Goal: Task Accomplishment & Management: Manage account settings

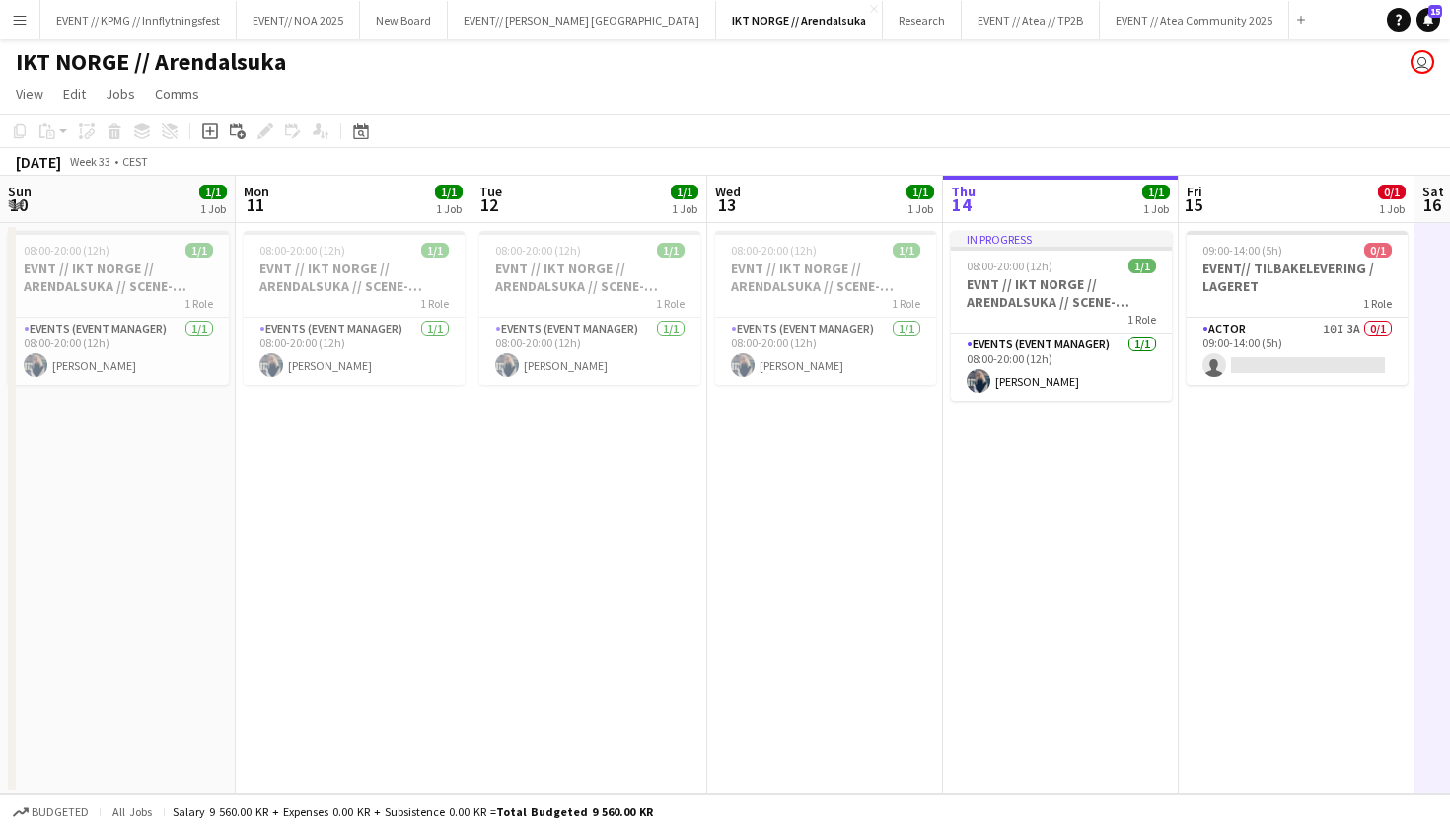
scroll to position [0, 472]
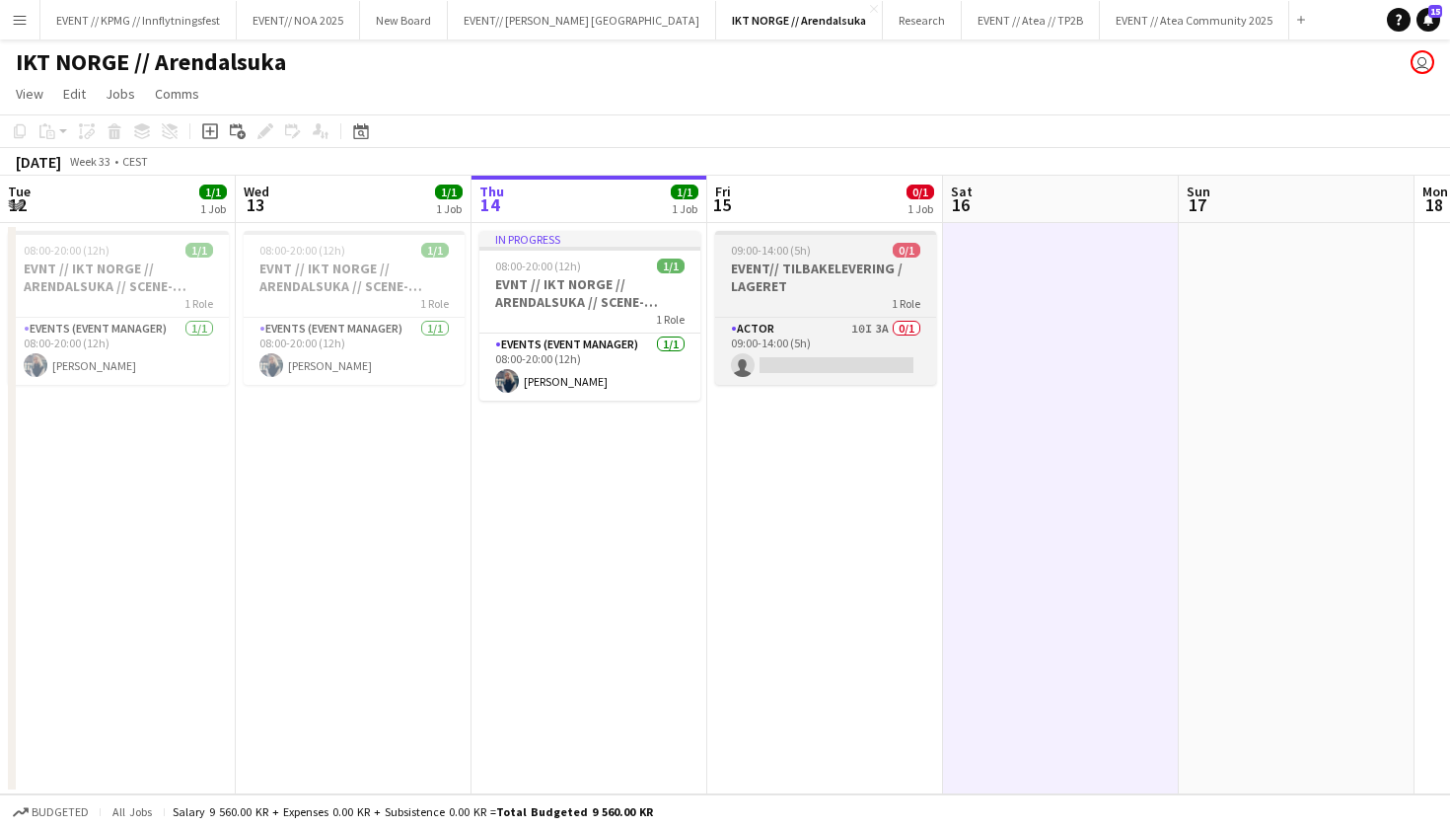
click at [773, 239] on app-job-card "09:00-14:00 (5h) 0/1 EVENT// TILBAKELEVERING / LAGERET 1 Role Actor 10I 3A 0/1 …" at bounding box center [825, 308] width 221 height 154
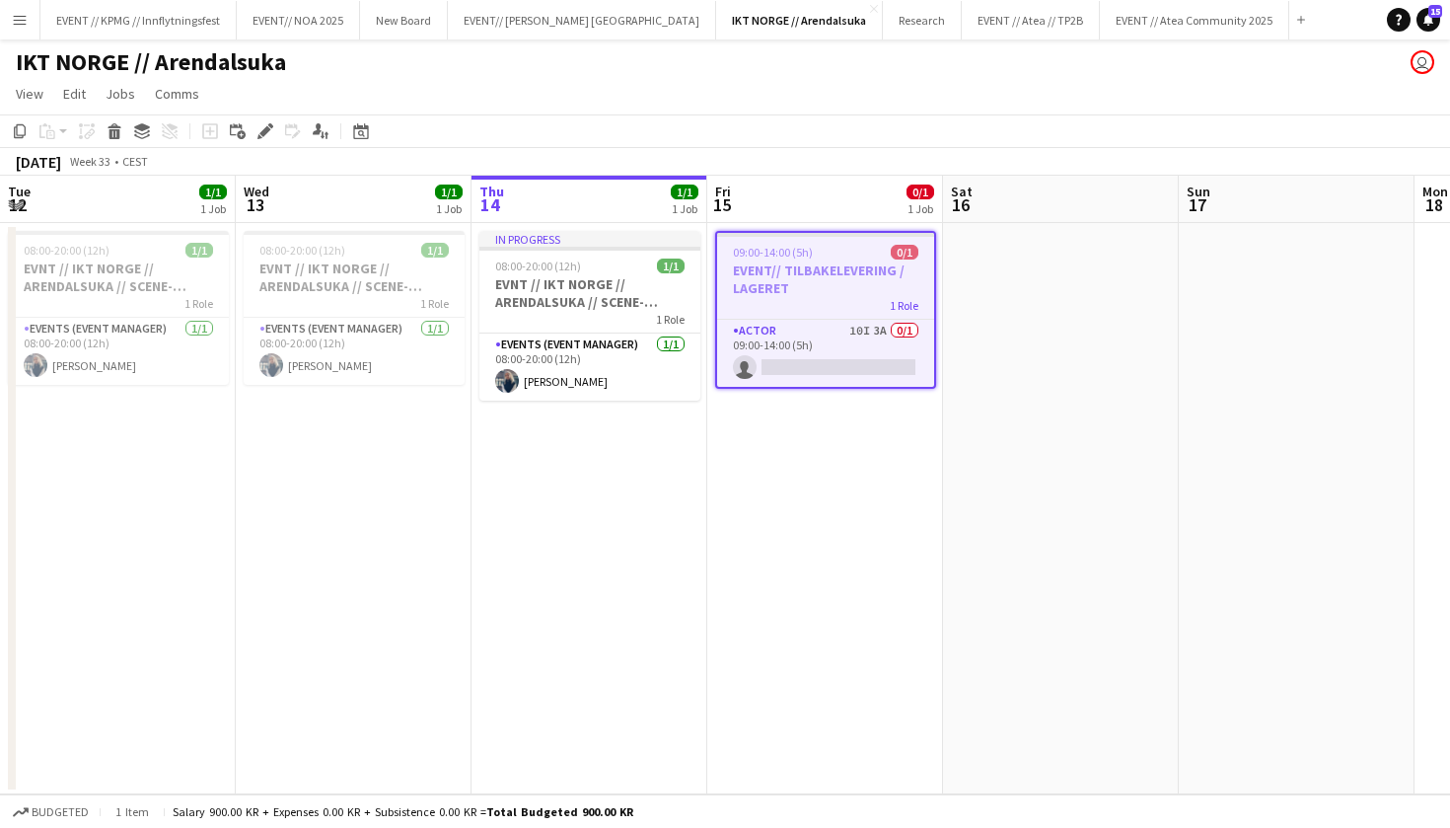
click at [773, 269] on h3 "EVENT// TILBAKELEVERING / LAGERET" at bounding box center [825, 279] width 217 height 36
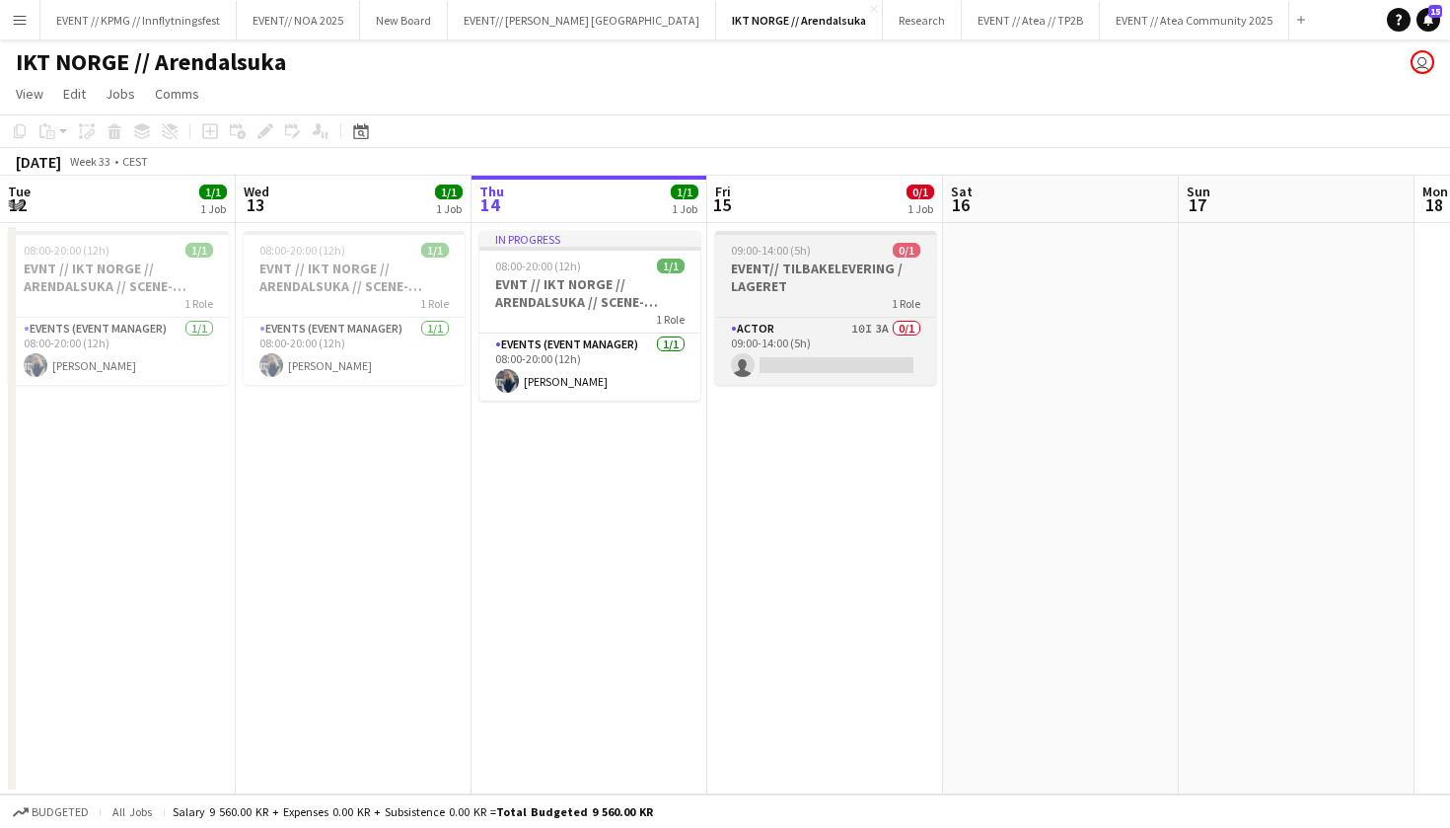
click at [812, 293] on h3 "EVENT// TILBAKELEVERING / LAGERET" at bounding box center [825, 277] width 221 height 36
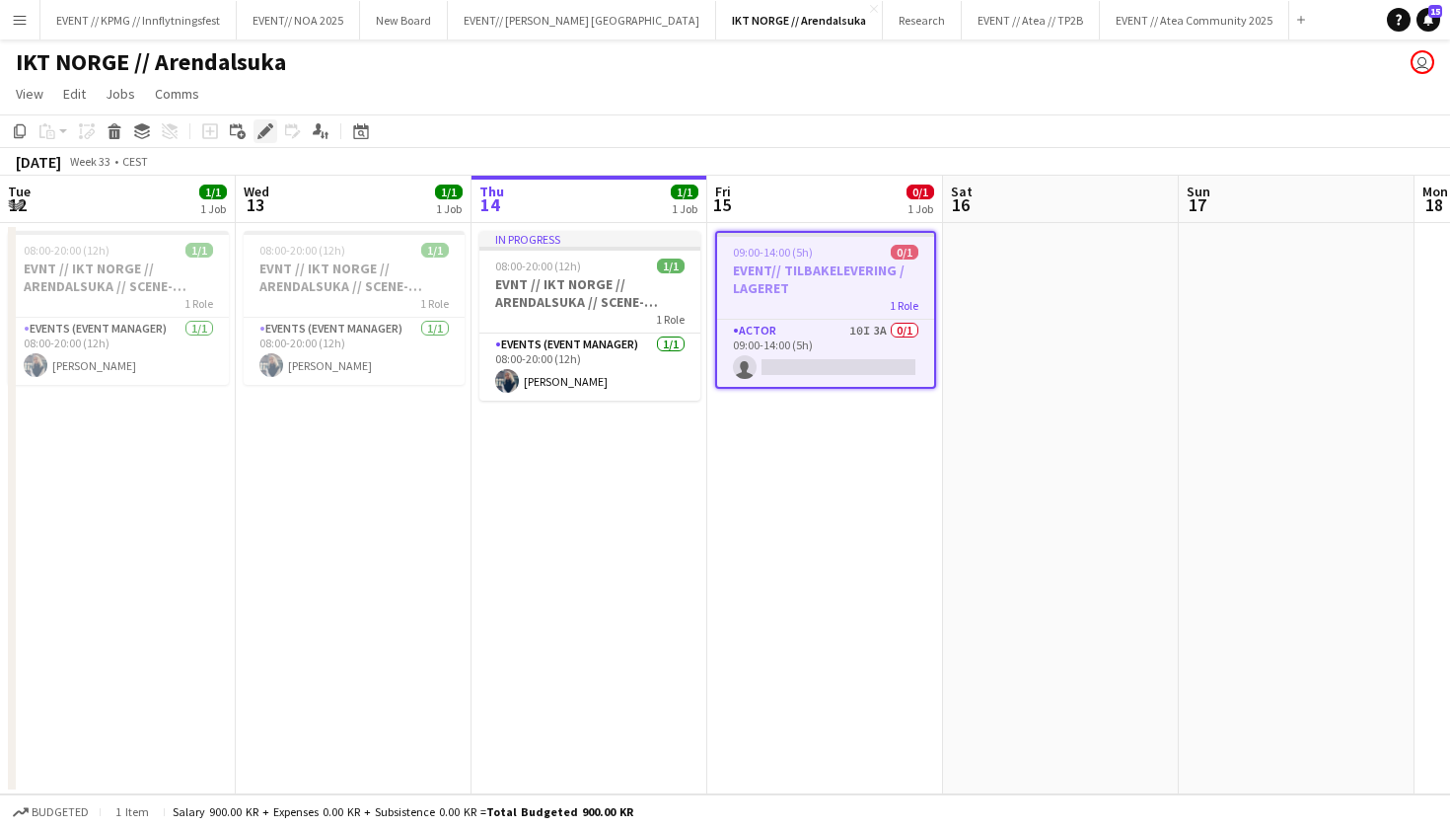
click at [261, 138] on icon at bounding box center [259, 136] width 5 height 5
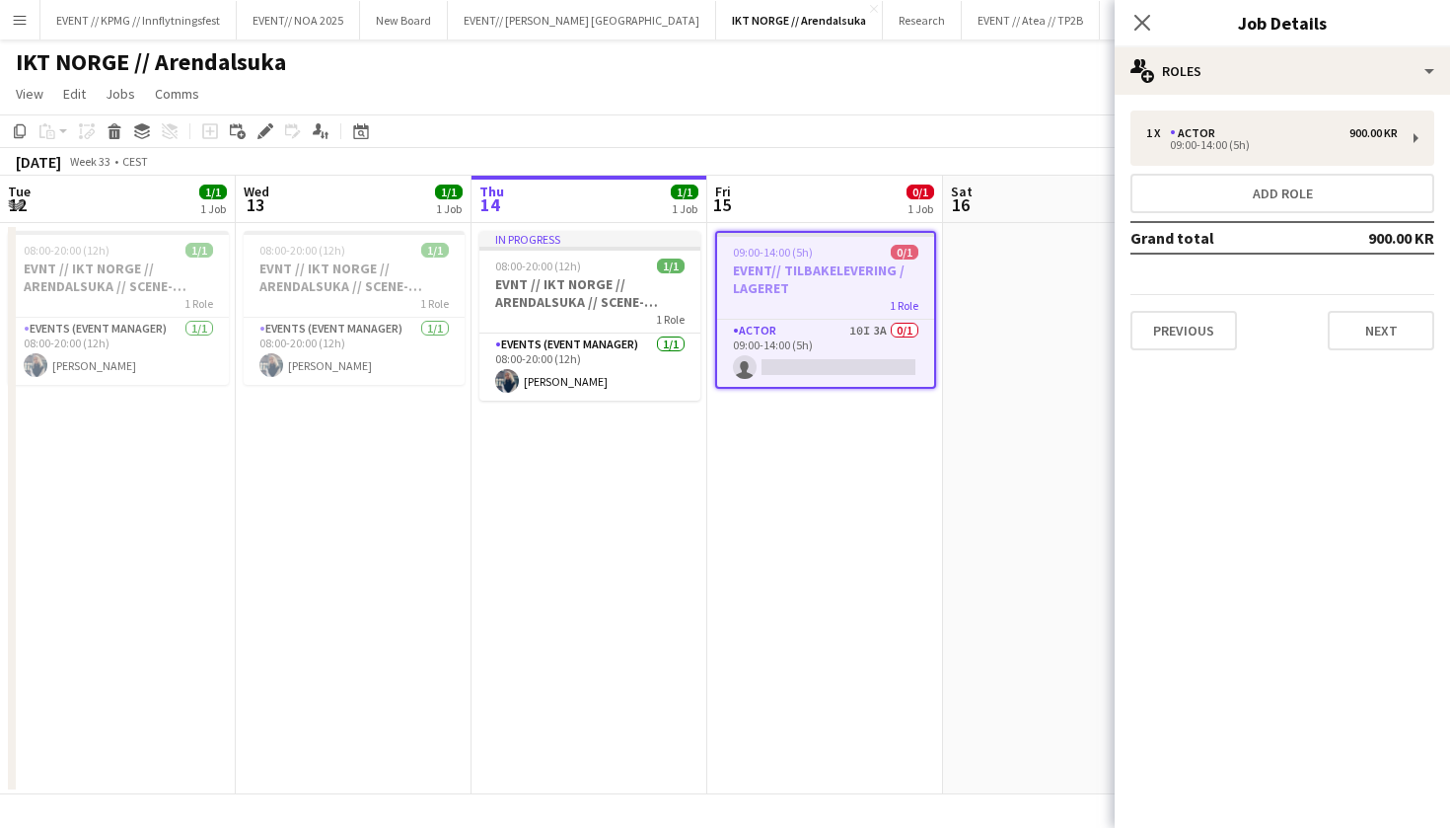
click at [833, 287] on h3 "EVENT// TILBAKELEVERING / LAGERET" at bounding box center [825, 279] width 217 height 36
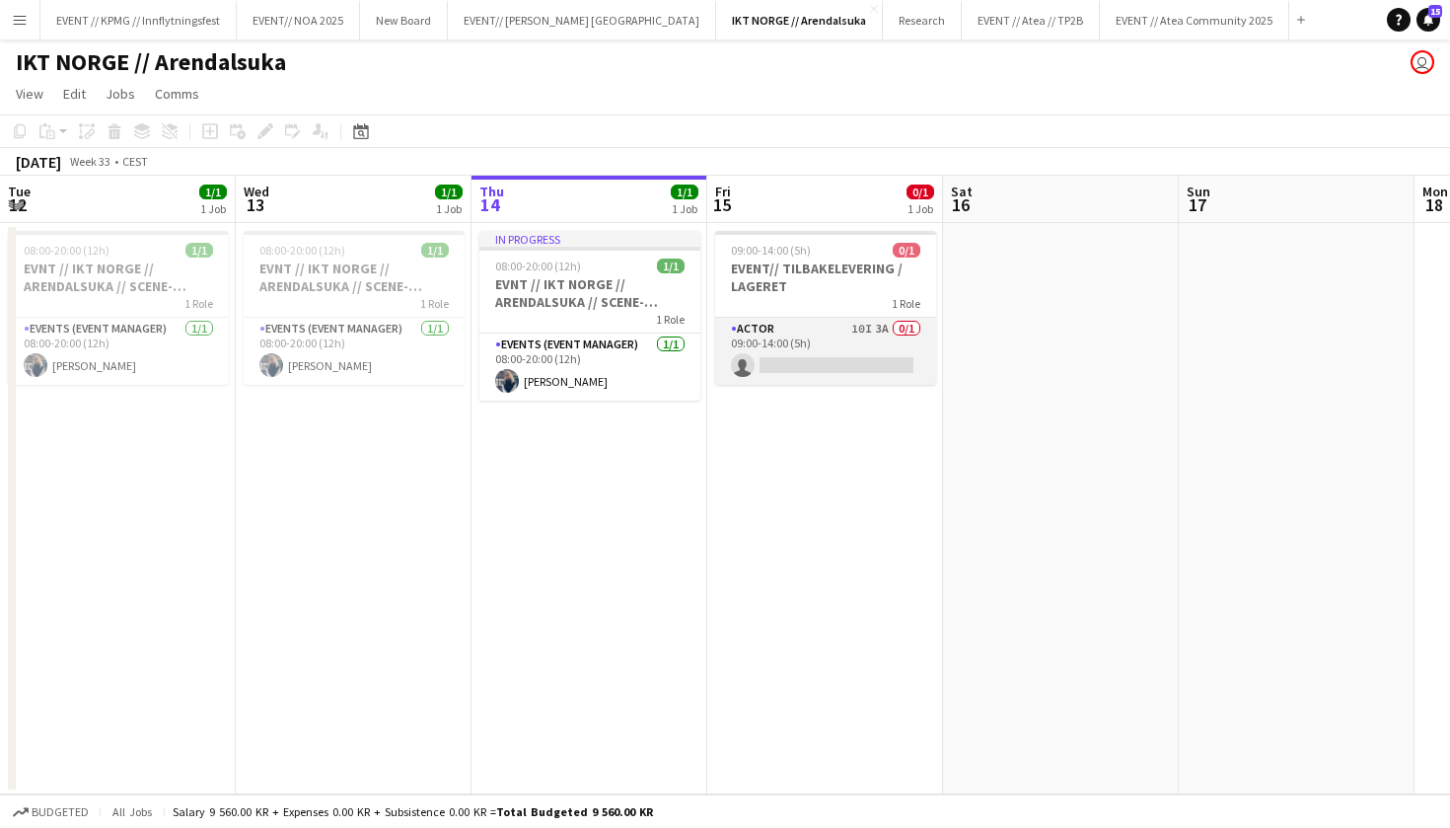
click at [834, 364] on app-card-role "Actor 10I 3A 0/1 09:00-14:00 (5h) single-neutral-actions" at bounding box center [825, 351] width 221 height 67
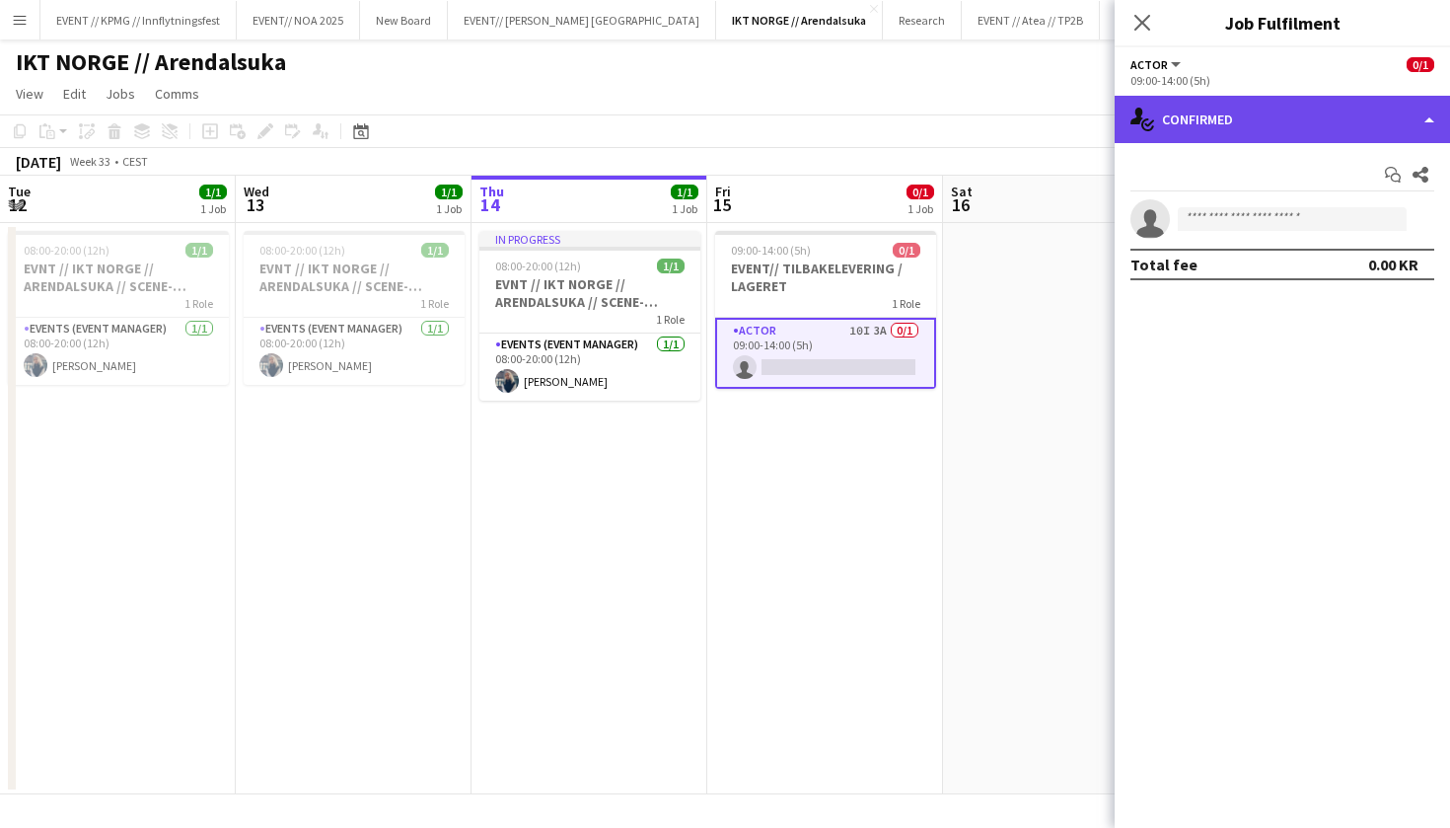
click at [1237, 129] on div "single-neutral-actions-check-2 Confirmed" at bounding box center [1282, 119] width 335 height 47
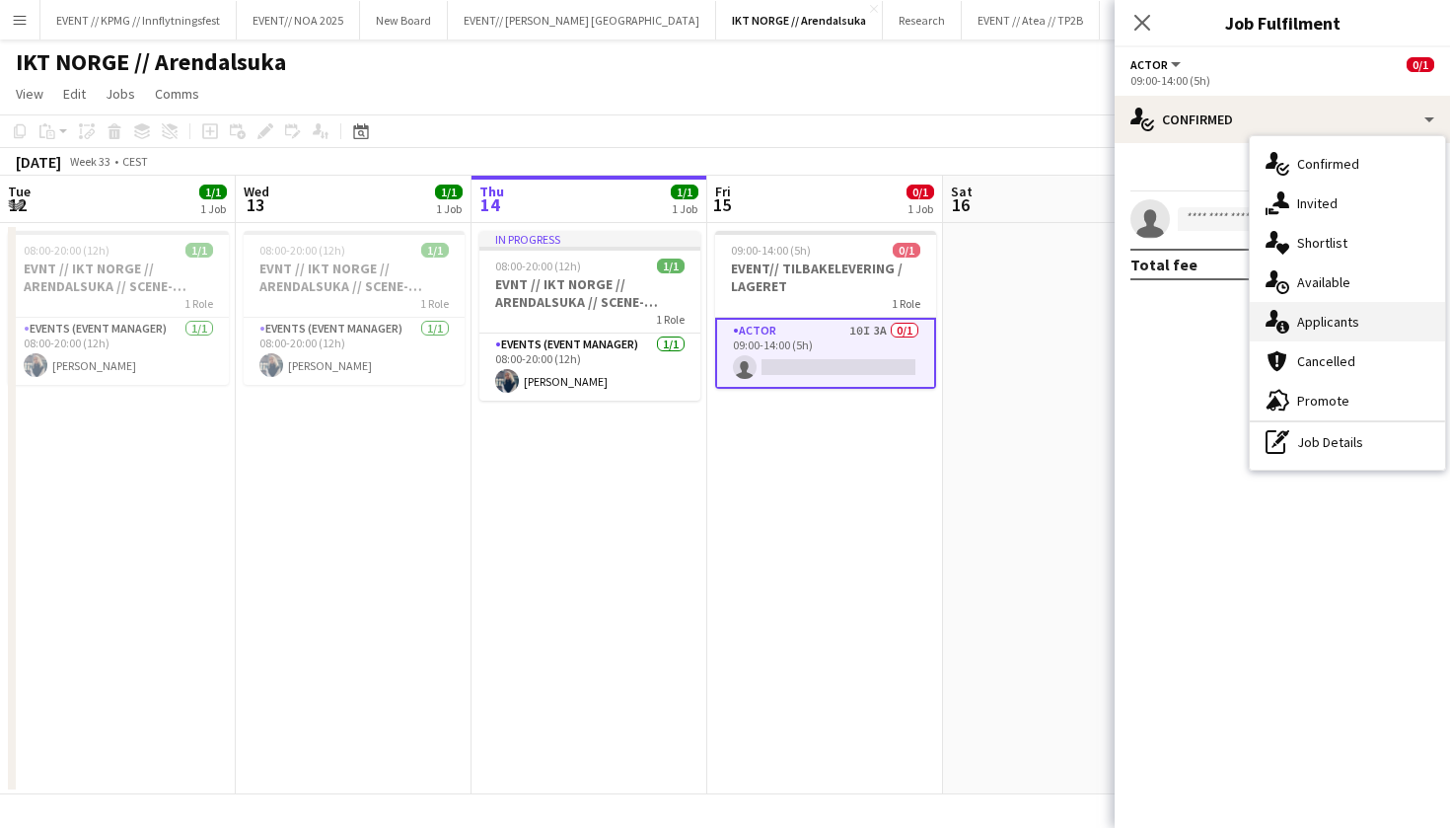
click at [1327, 314] on div "single-neutral-actions-information Applicants" at bounding box center [1347, 321] width 195 height 39
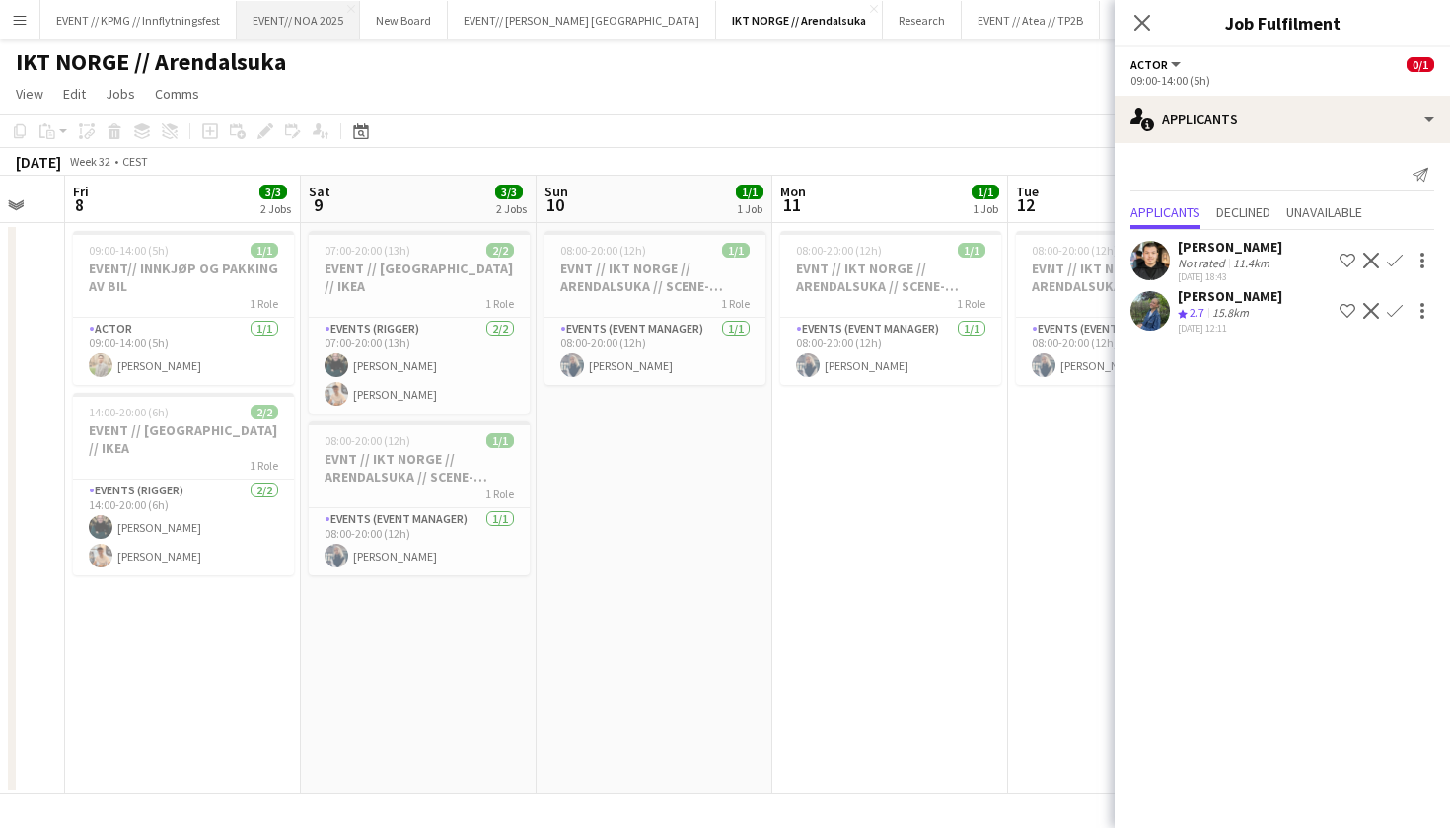
scroll to position [0, 0]
click at [962, 26] on button "EVENT // Atea // TP2B Close" at bounding box center [1031, 20] width 138 height 38
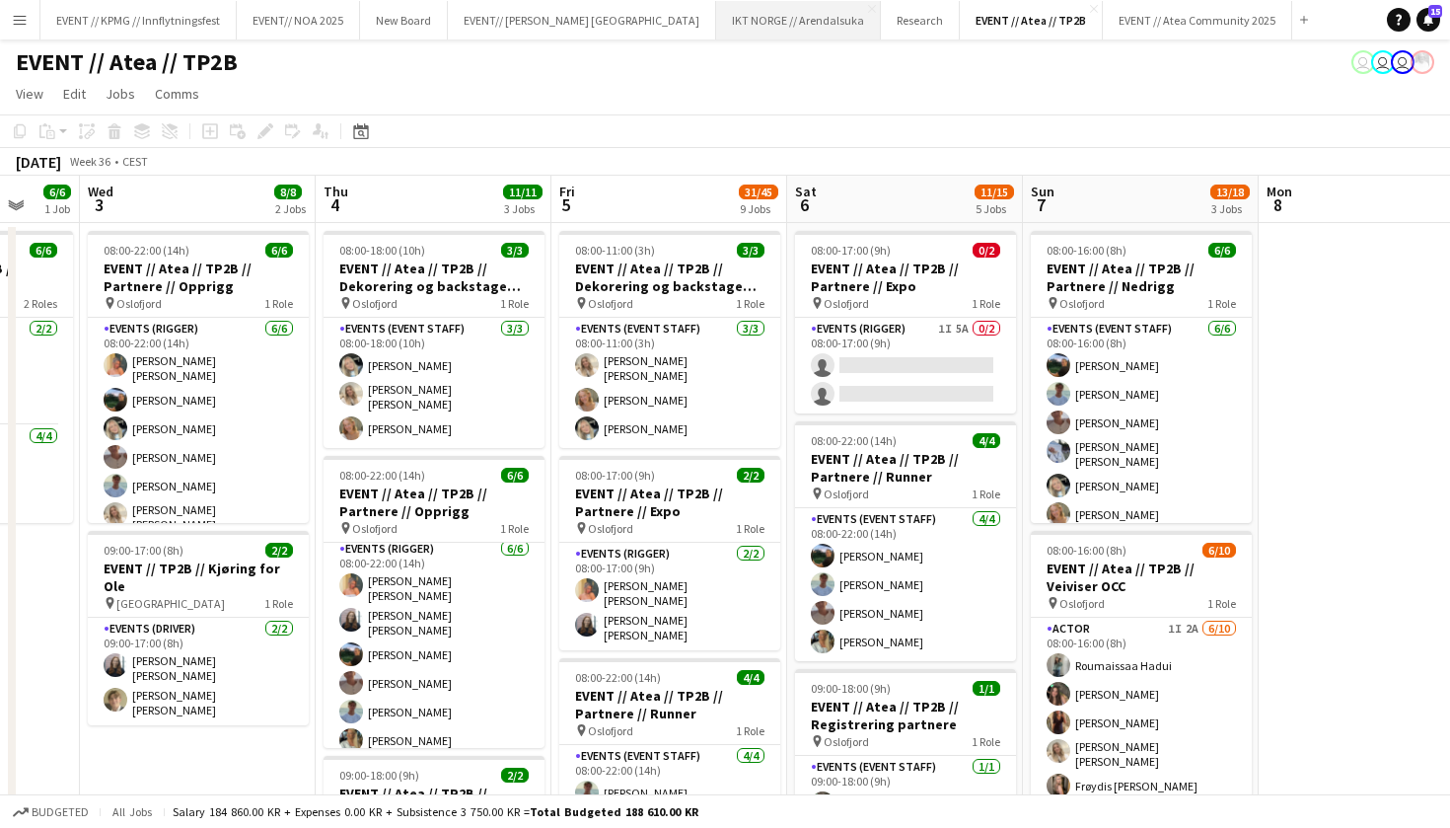
click at [716, 15] on button "IKT NORGE // Arendalsuka Close" at bounding box center [798, 20] width 165 height 38
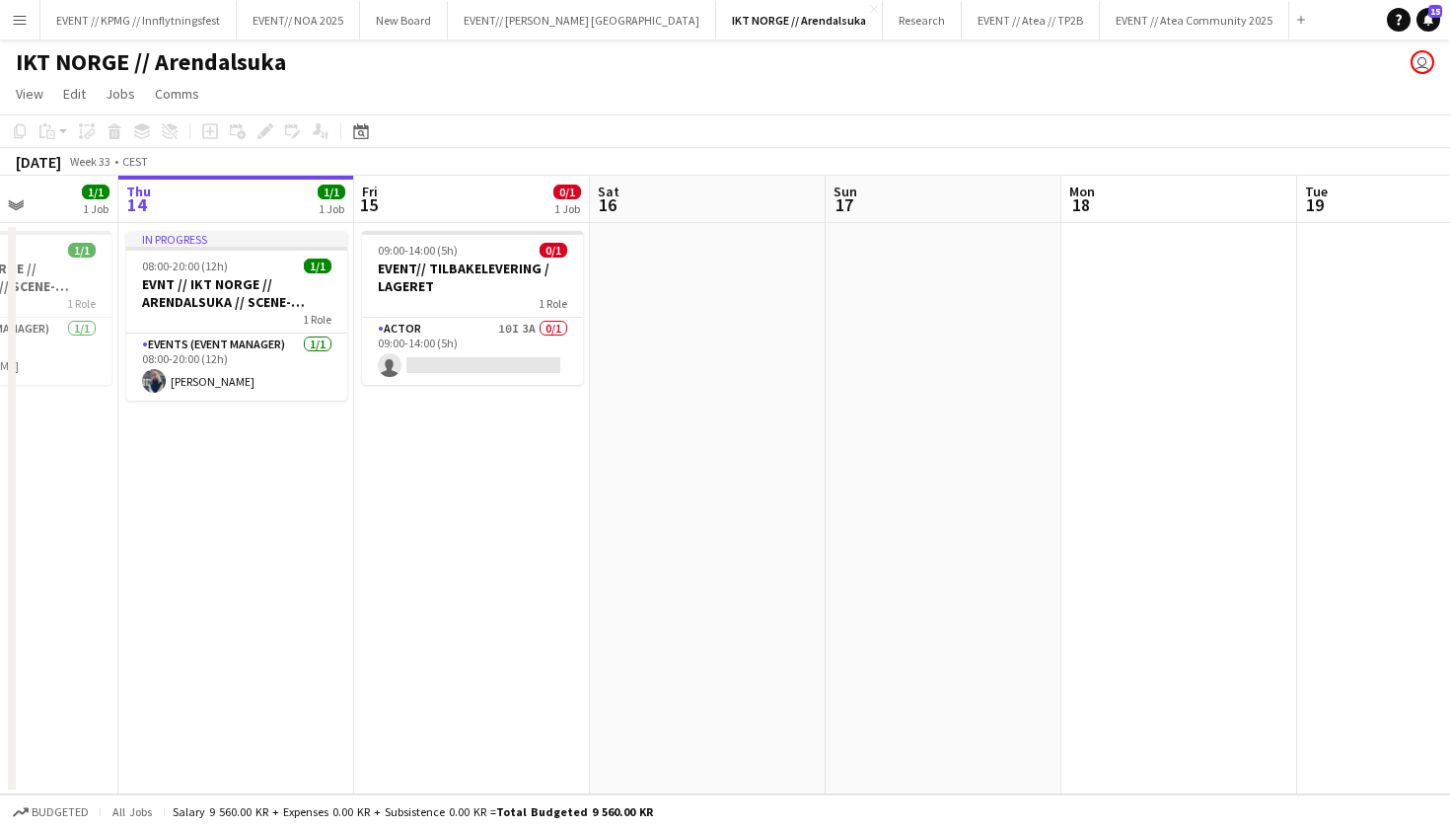
scroll to position [0, 403]
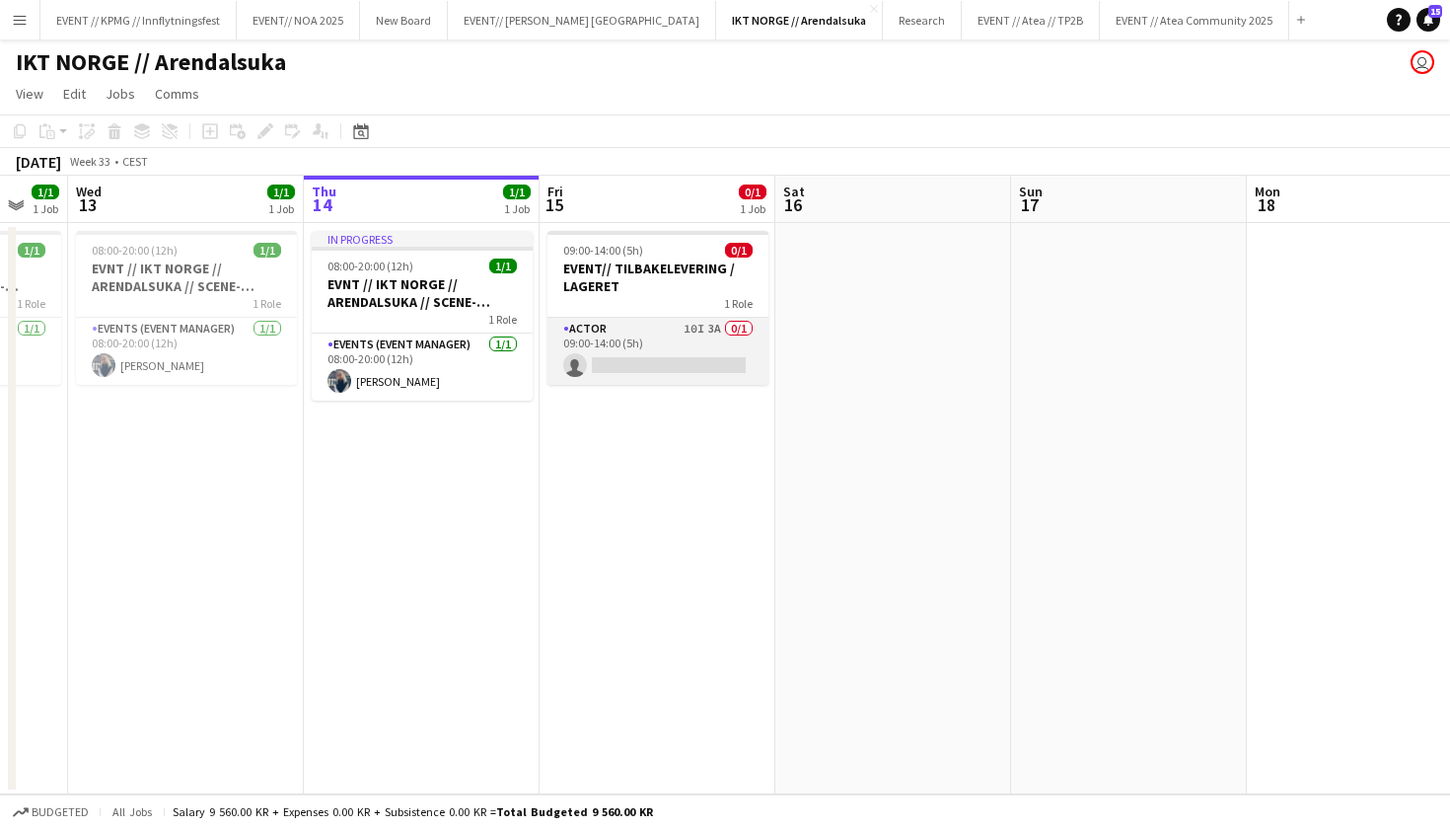
click at [667, 348] on app-card-role "Actor 10I 3A 0/1 09:00-14:00 (5h) single-neutral-actions" at bounding box center [657, 351] width 221 height 67
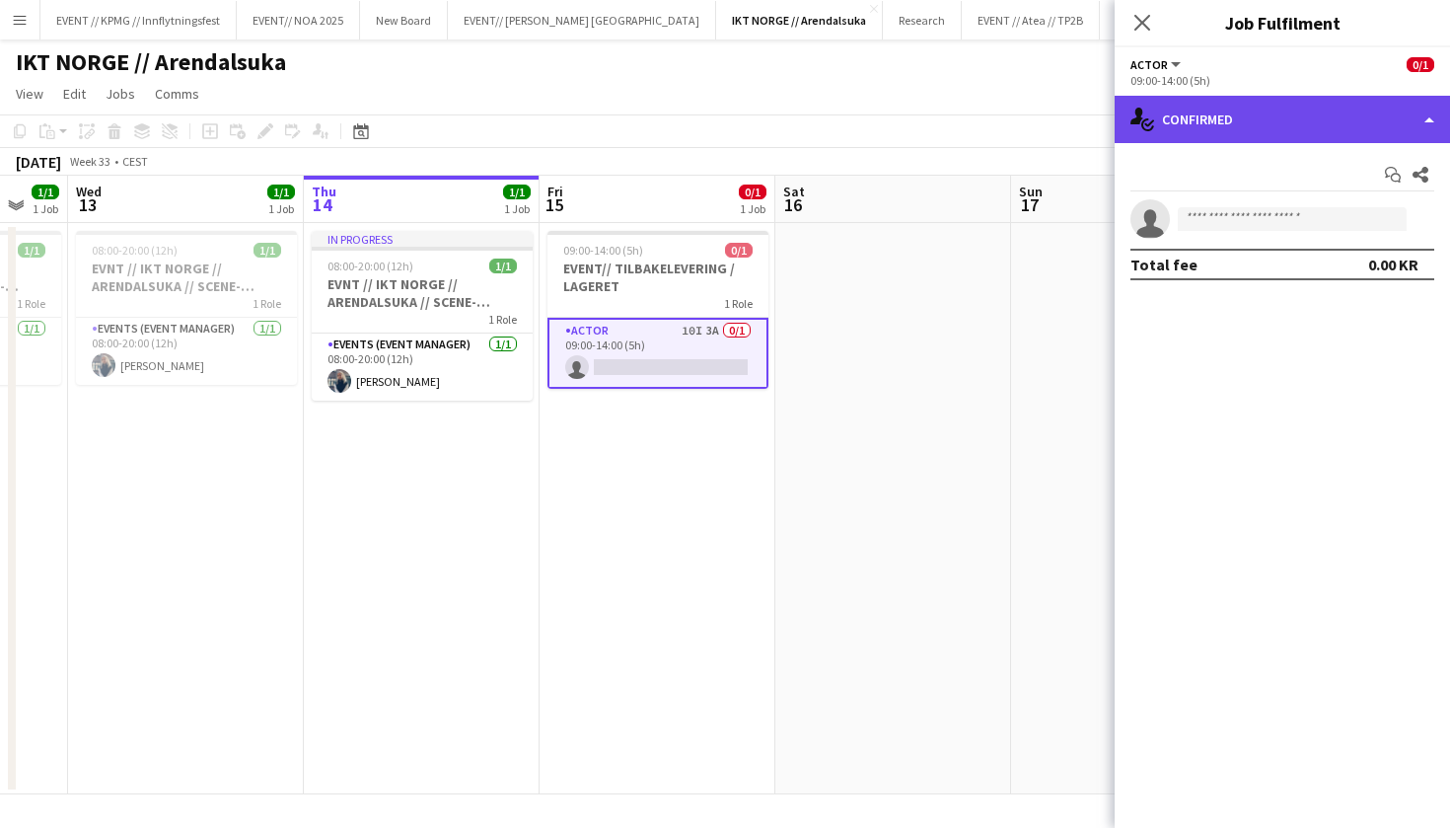
click at [1279, 121] on div "single-neutral-actions-check-2 Confirmed" at bounding box center [1282, 119] width 335 height 47
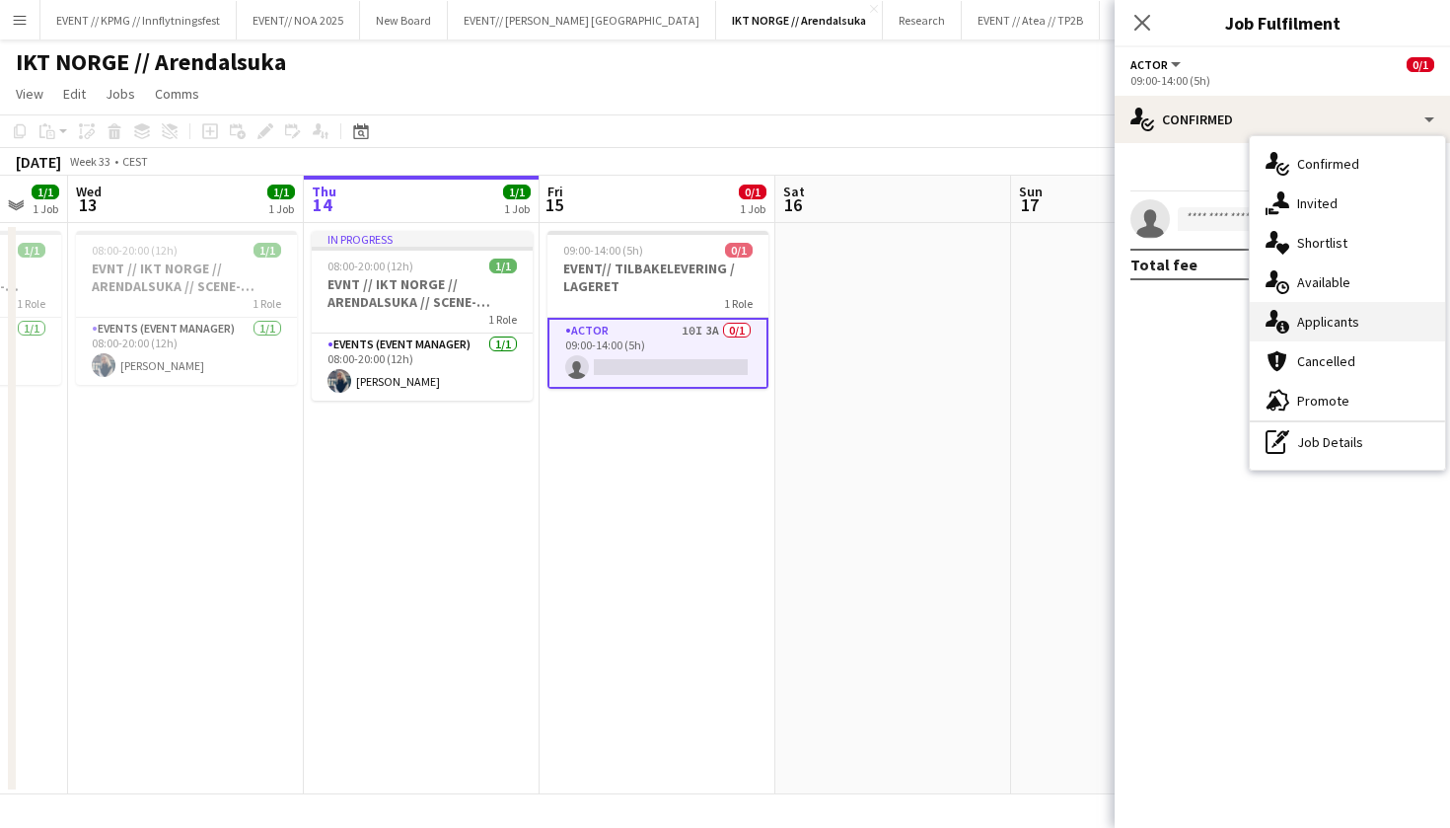
click at [1340, 323] on div "single-neutral-actions-information Applicants" at bounding box center [1347, 321] width 195 height 39
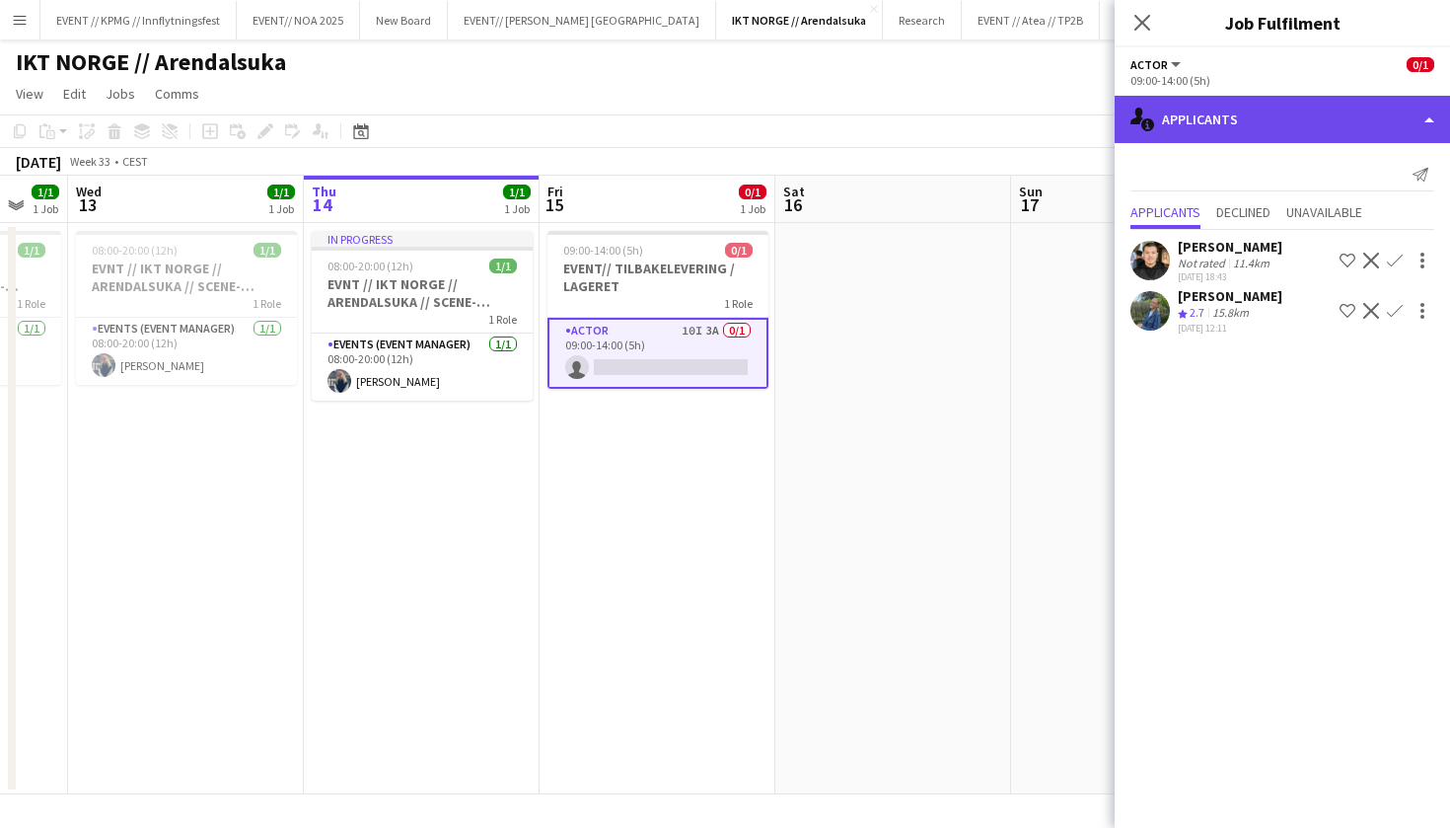
click at [1271, 120] on div "single-neutral-actions-information Applicants" at bounding box center [1282, 119] width 335 height 47
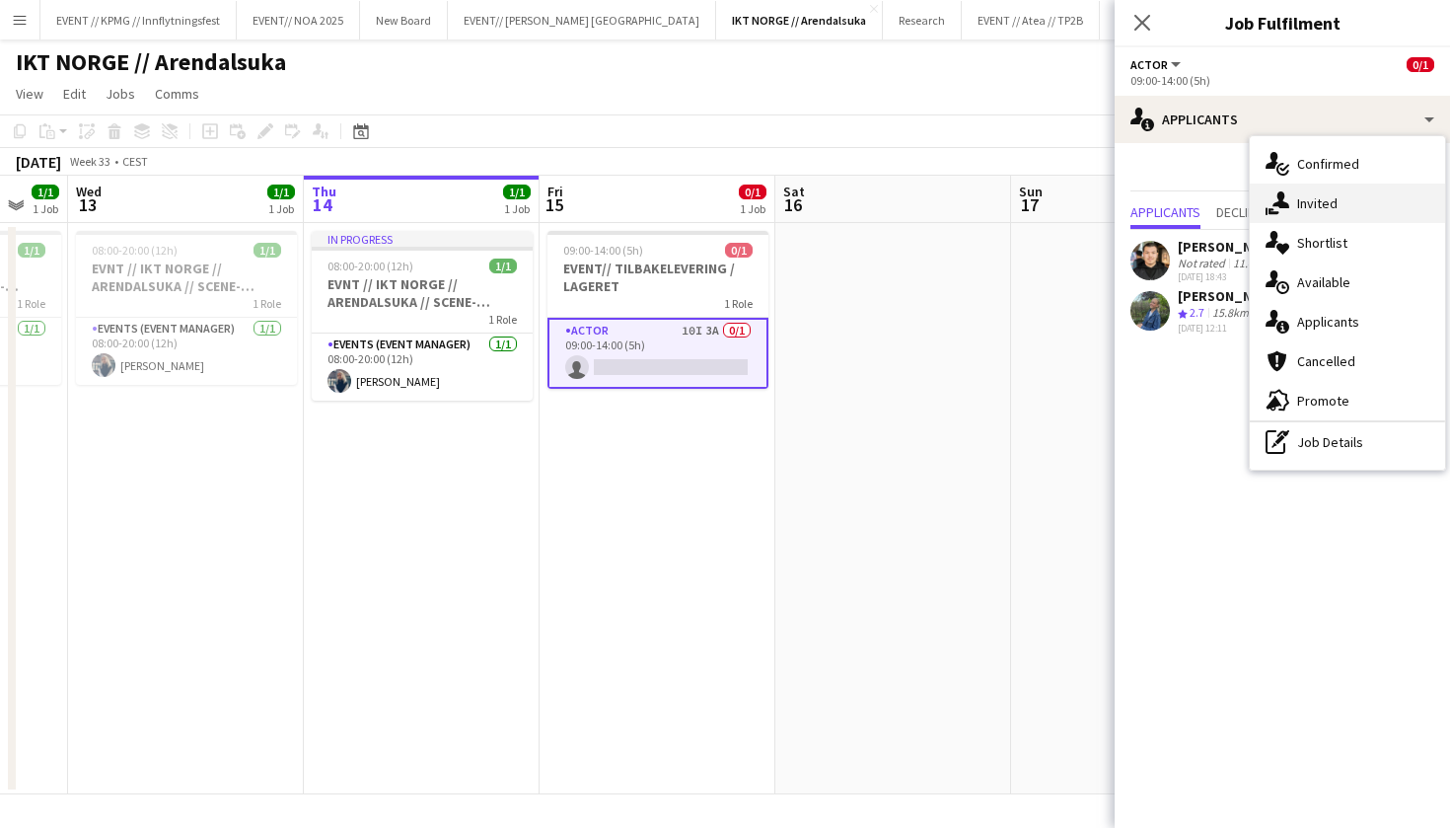
click at [1384, 202] on div "single-neutral-actions-share-1 Invited" at bounding box center [1347, 202] width 195 height 39
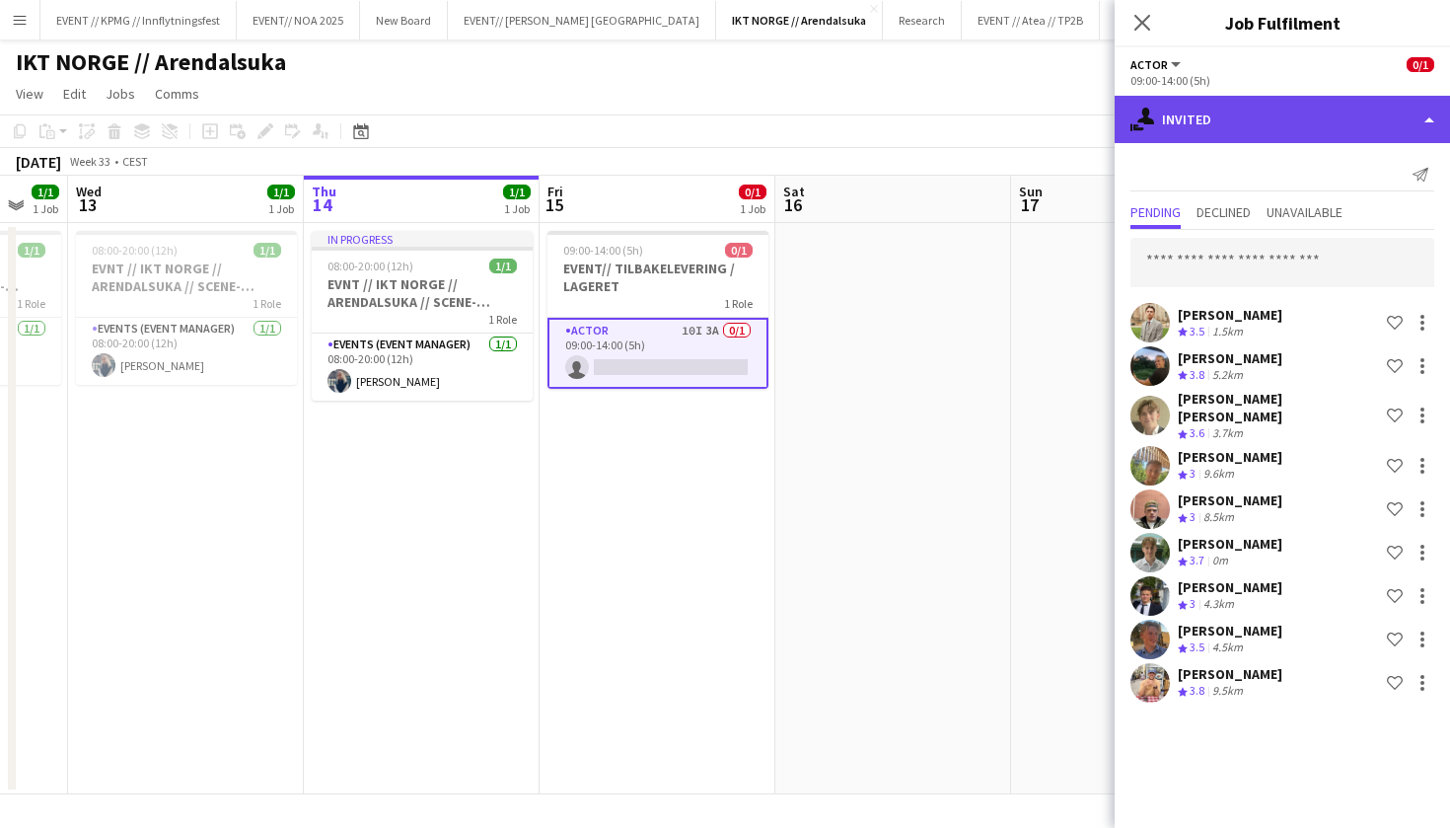
click at [1280, 126] on div "single-neutral-actions-share-1 Invited" at bounding box center [1282, 119] width 335 height 47
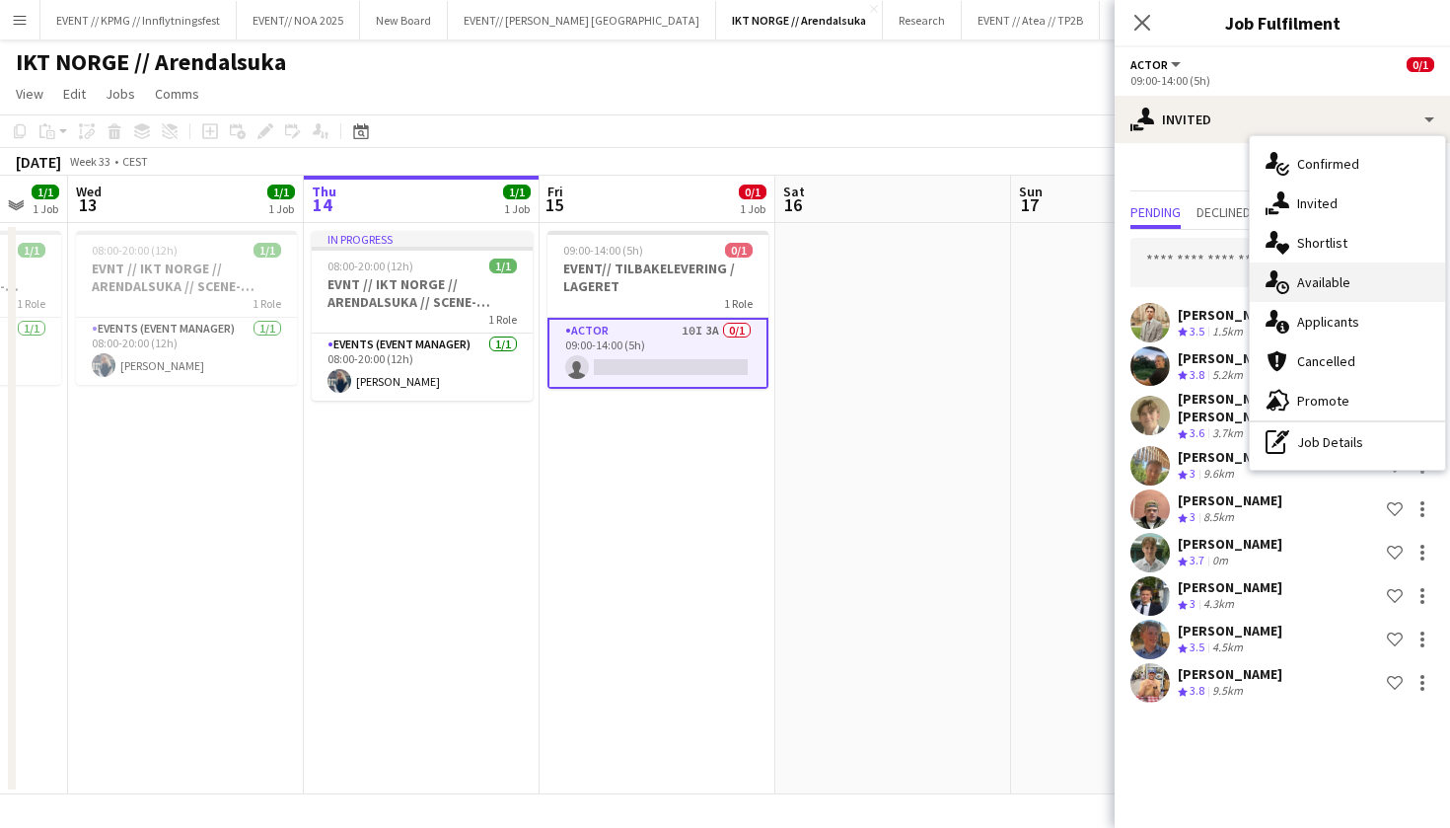
click at [1375, 287] on div "single-neutral-actions-upload Available" at bounding box center [1347, 281] width 195 height 39
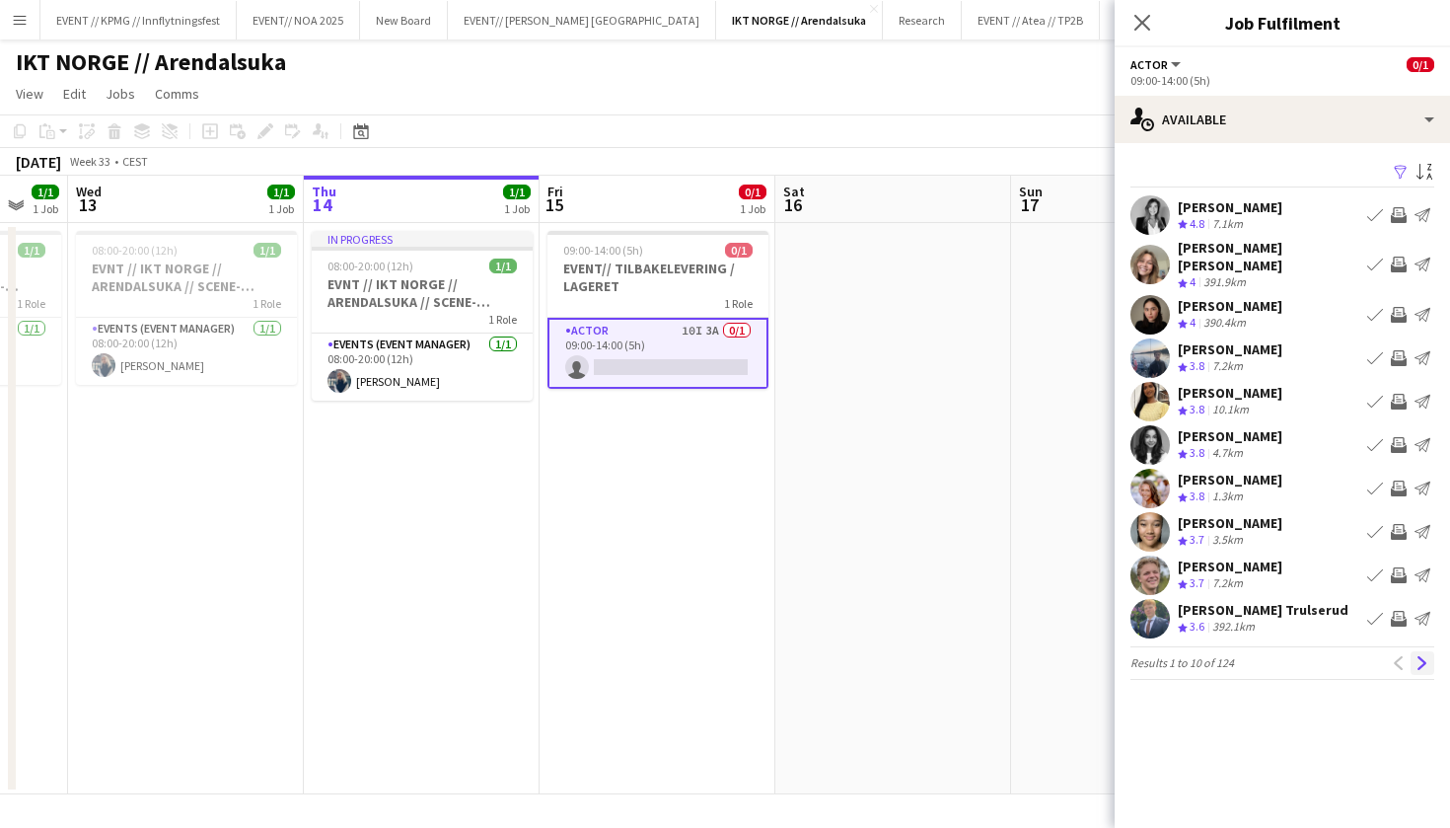
click at [1428, 656] on app-icon "Next" at bounding box center [1423, 663] width 14 height 14
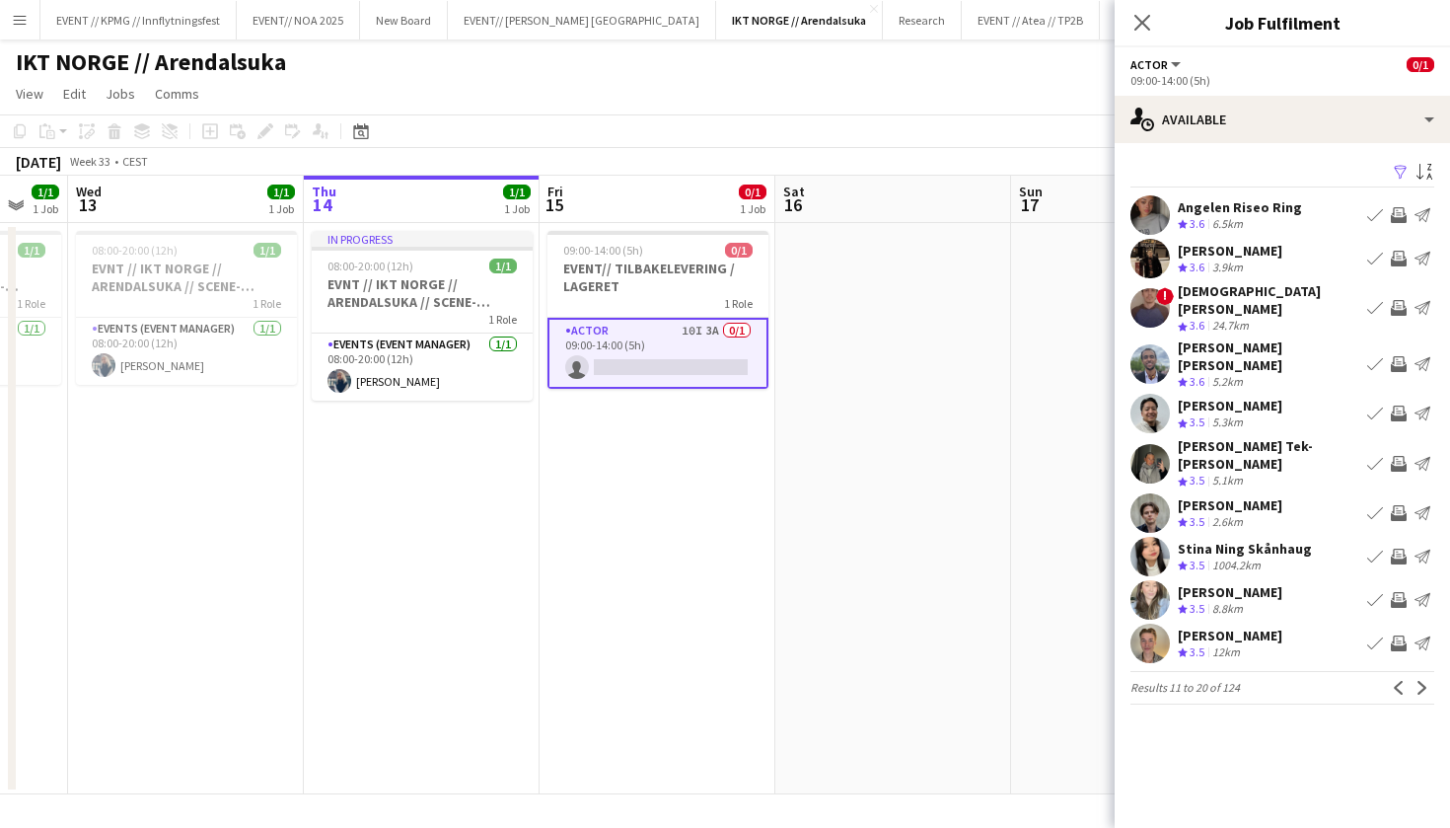
click at [1428, 681] on app-icon "Next" at bounding box center [1423, 688] width 14 height 14
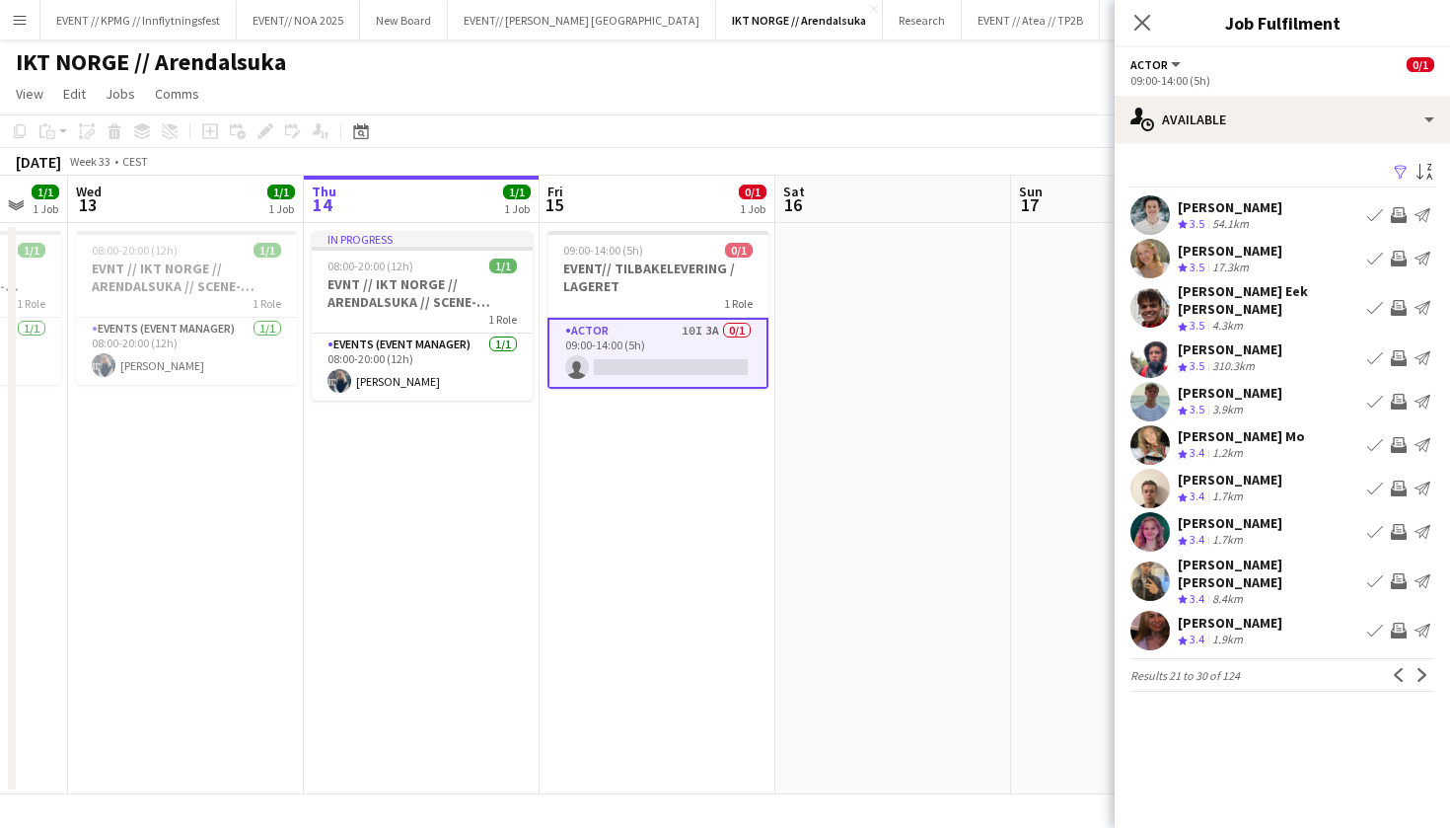
click at [1428, 668] on app-icon "Next" at bounding box center [1423, 675] width 14 height 14
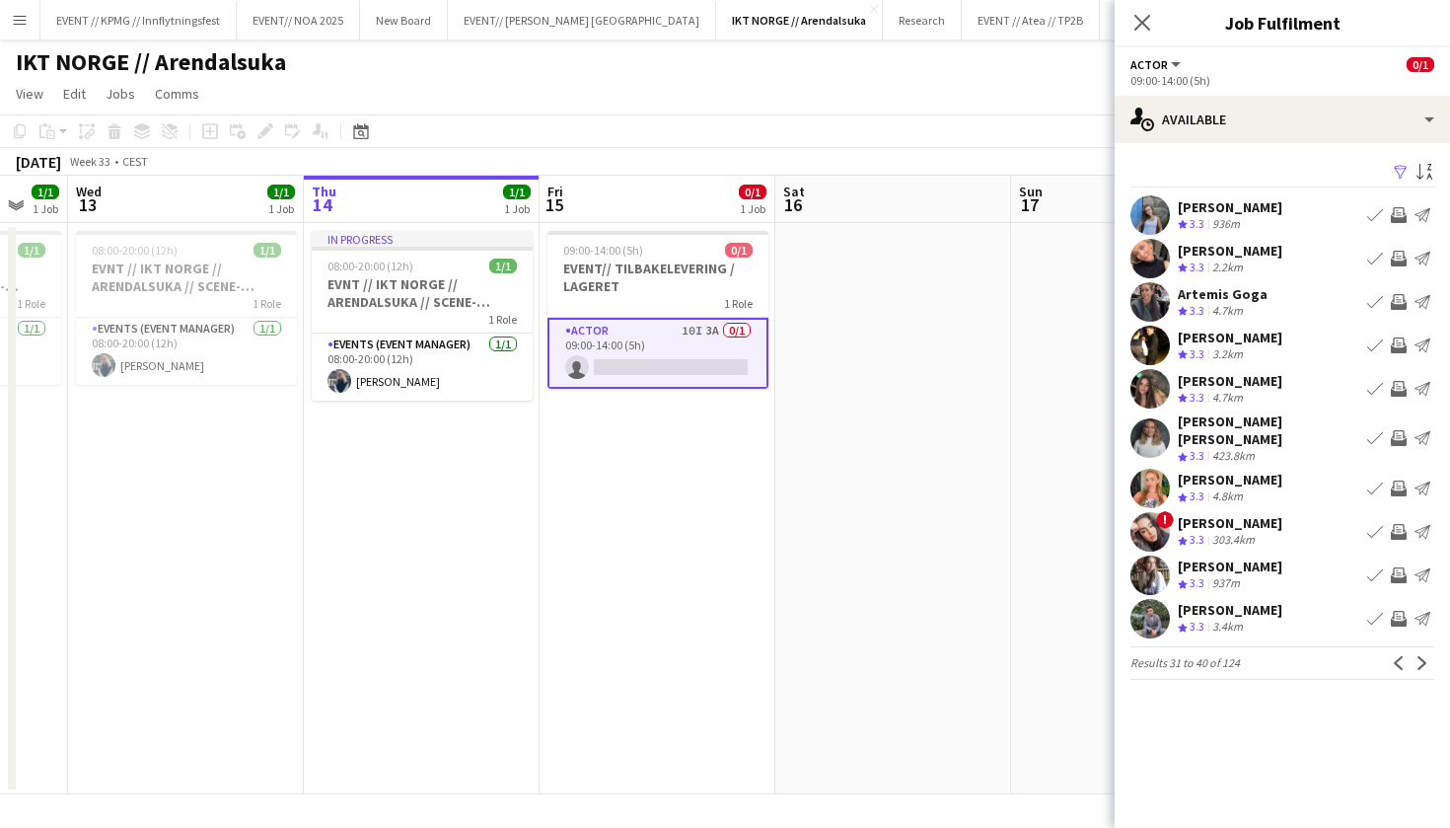
click at [1428, 656] on app-icon "Next" at bounding box center [1423, 663] width 14 height 14
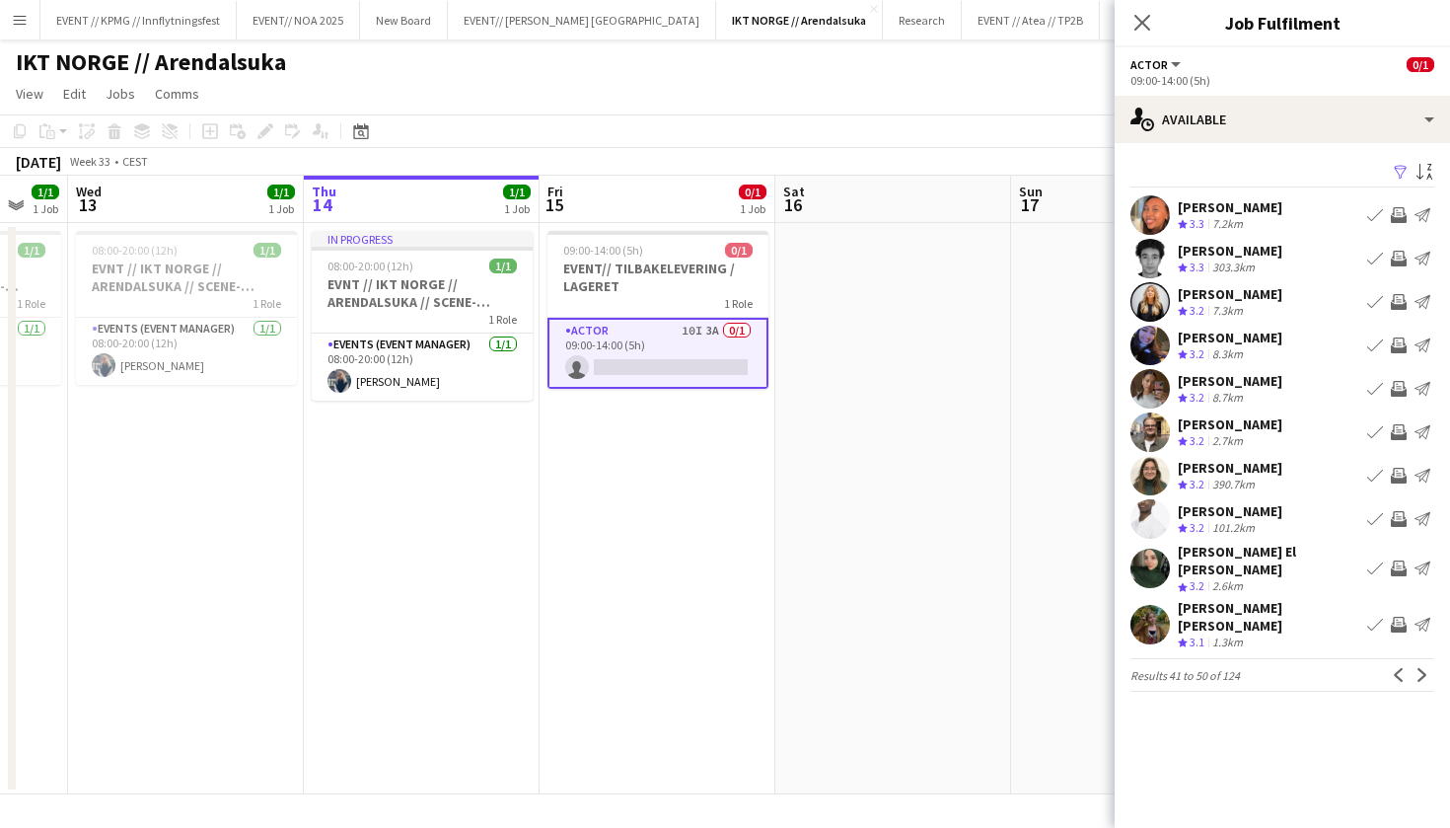
click at [1428, 668] on app-icon "Next" at bounding box center [1423, 675] width 14 height 14
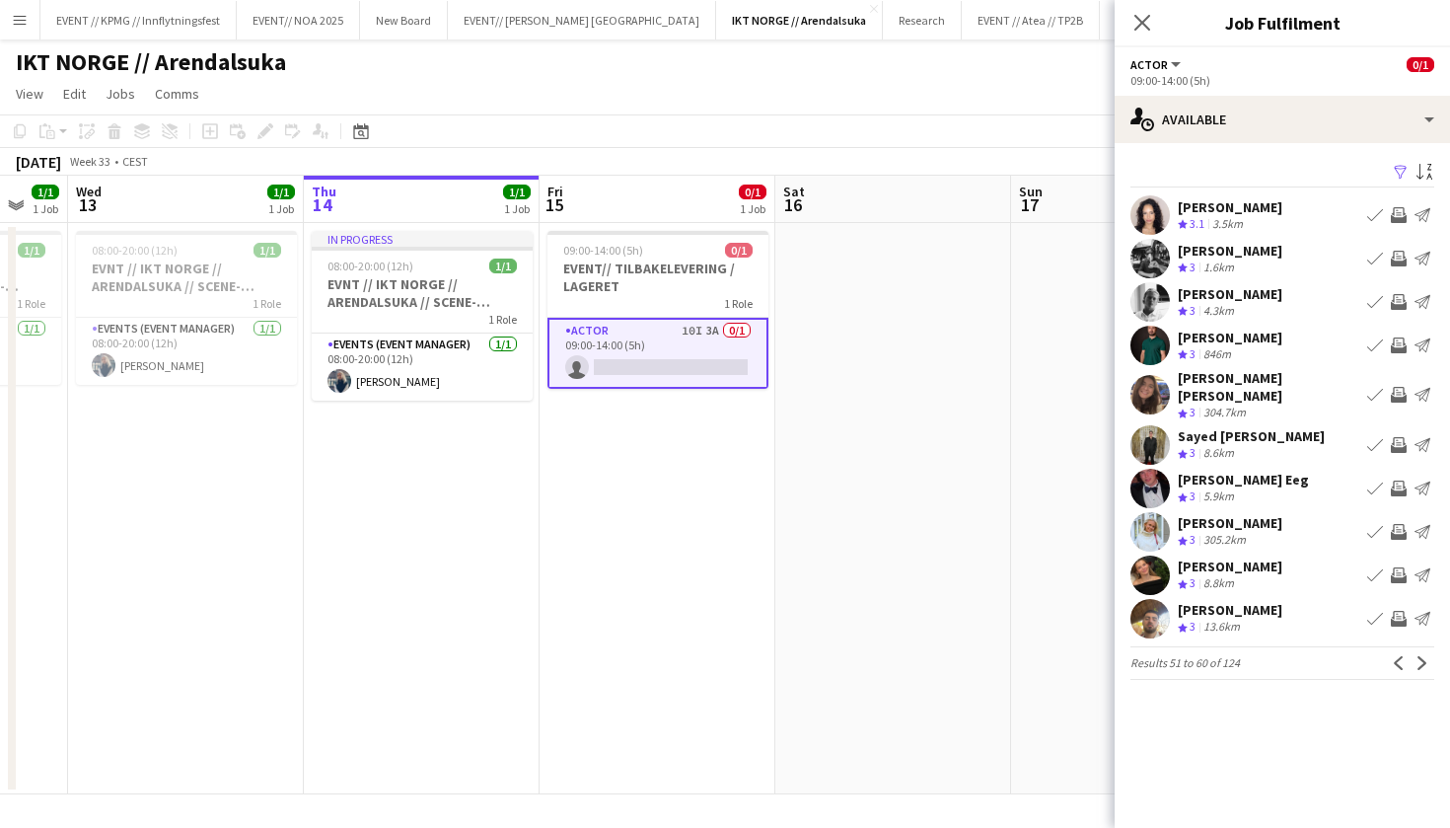
click at [1428, 656] on app-icon "Next" at bounding box center [1423, 663] width 14 height 14
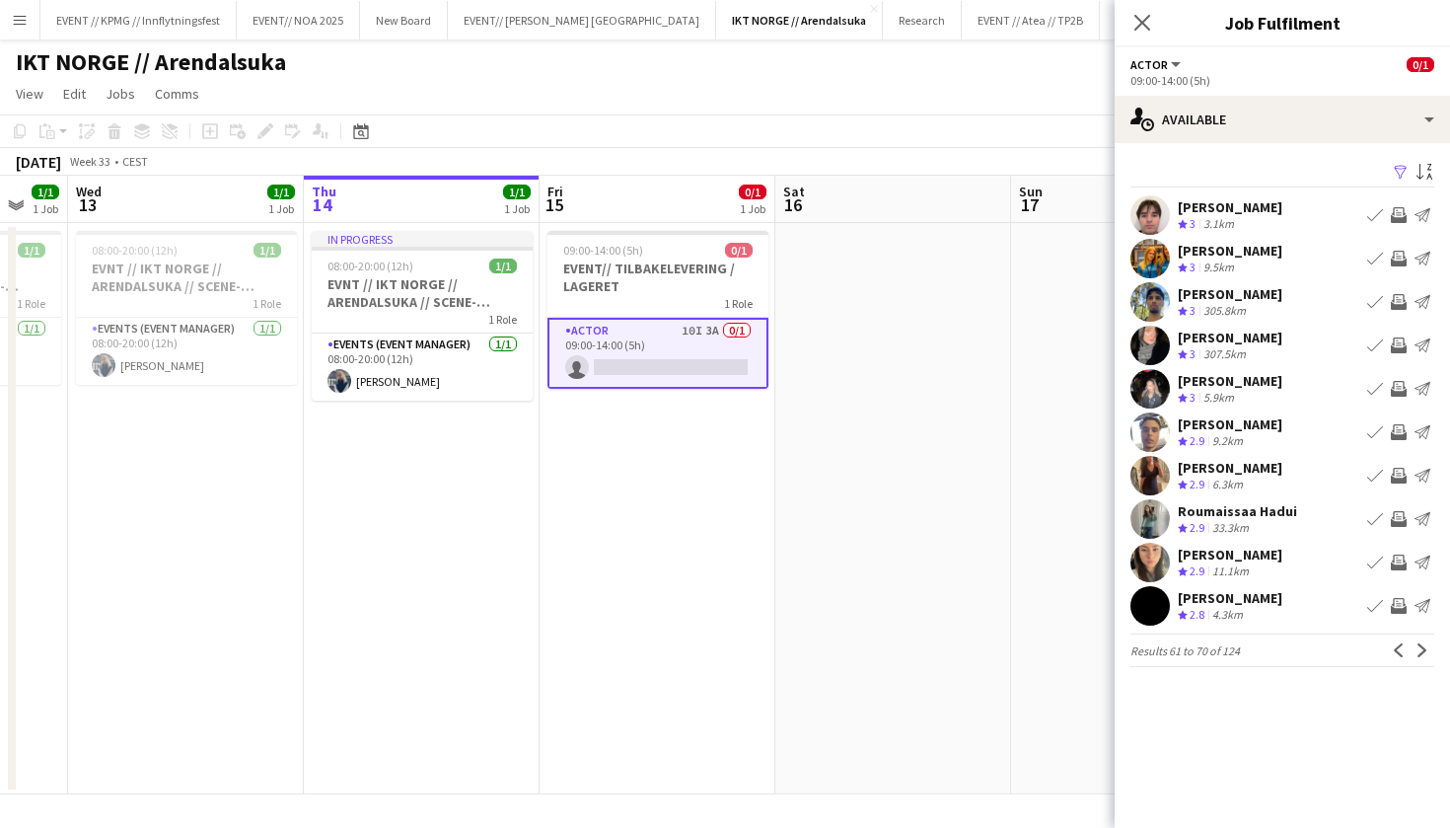
click at [1428, 643] on app-icon "Next" at bounding box center [1423, 650] width 14 height 14
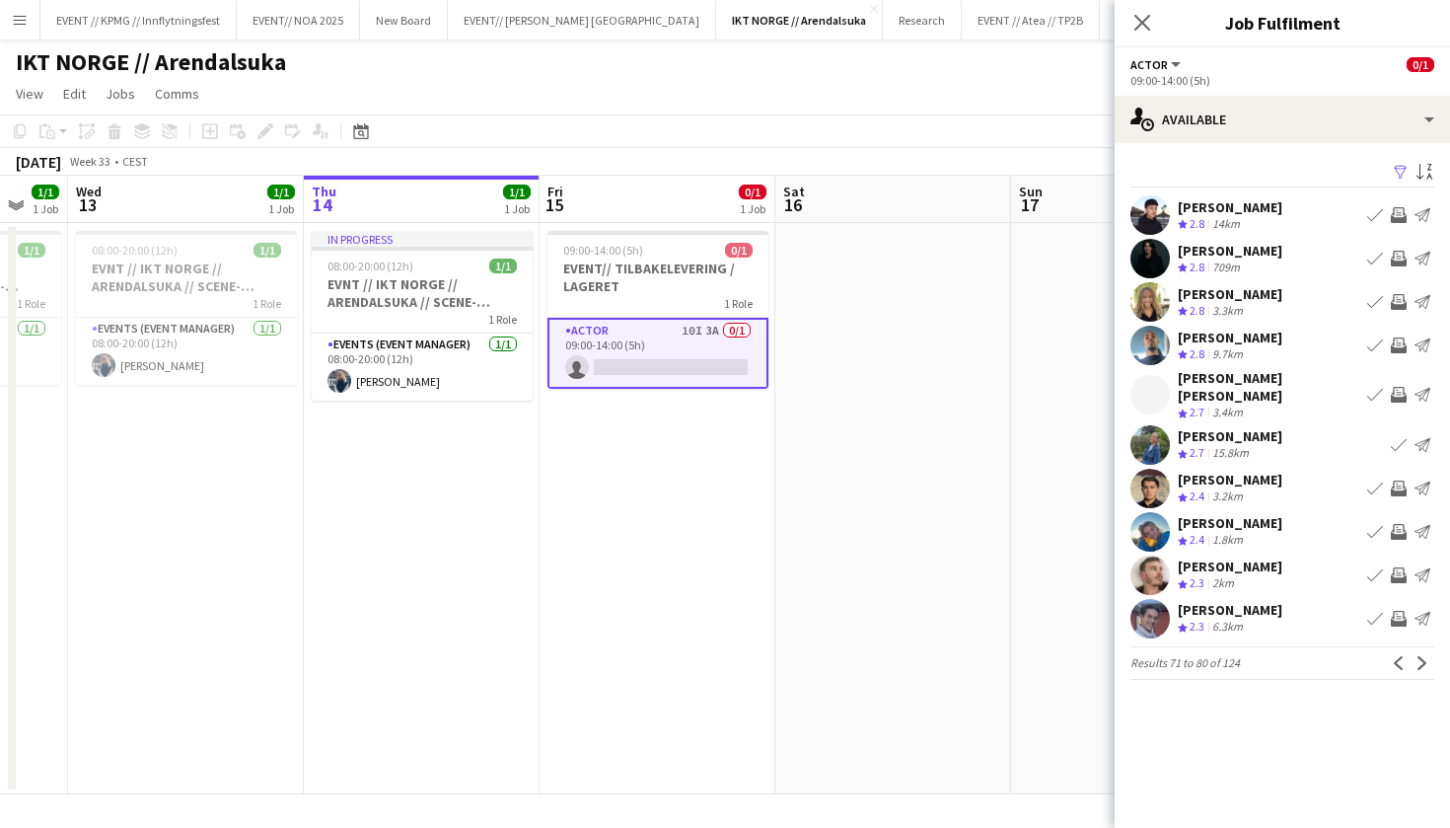
click at [1428, 656] on app-icon "Next" at bounding box center [1423, 663] width 14 height 14
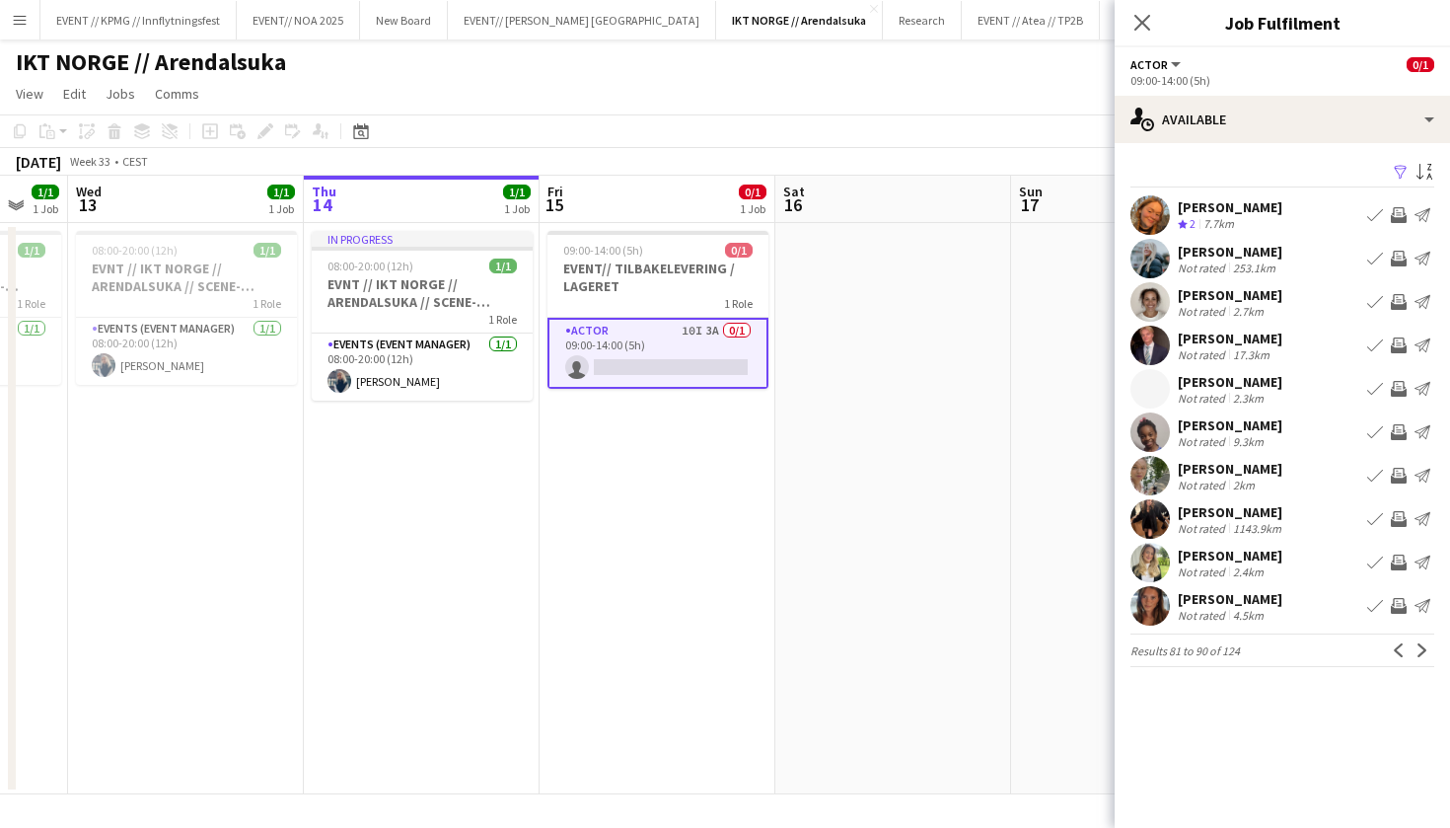
click at [1428, 643] on app-icon "Next" at bounding box center [1423, 650] width 14 height 14
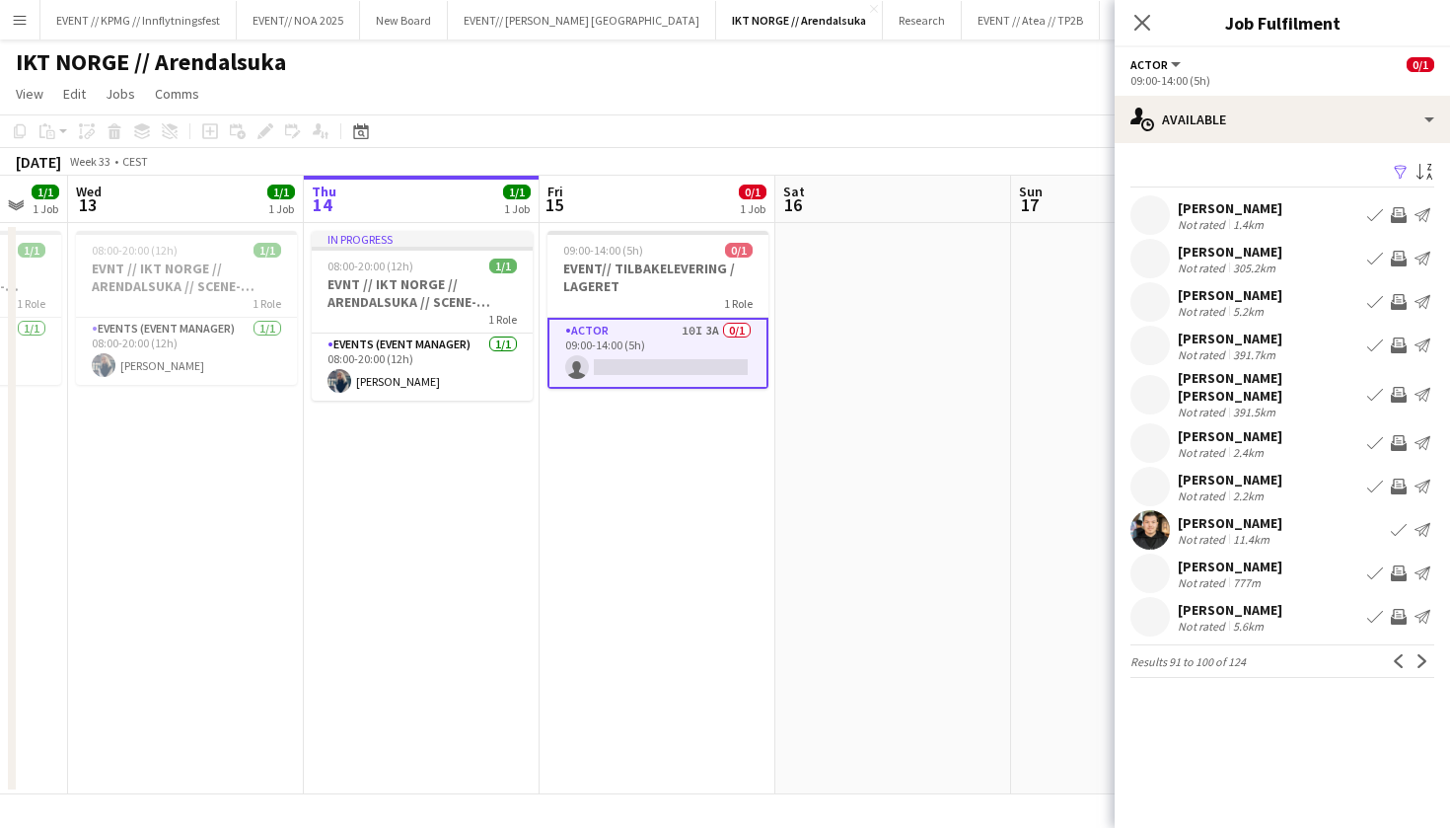
click at [1428, 654] on app-icon "Next" at bounding box center [1423, 661] width 14 height 14
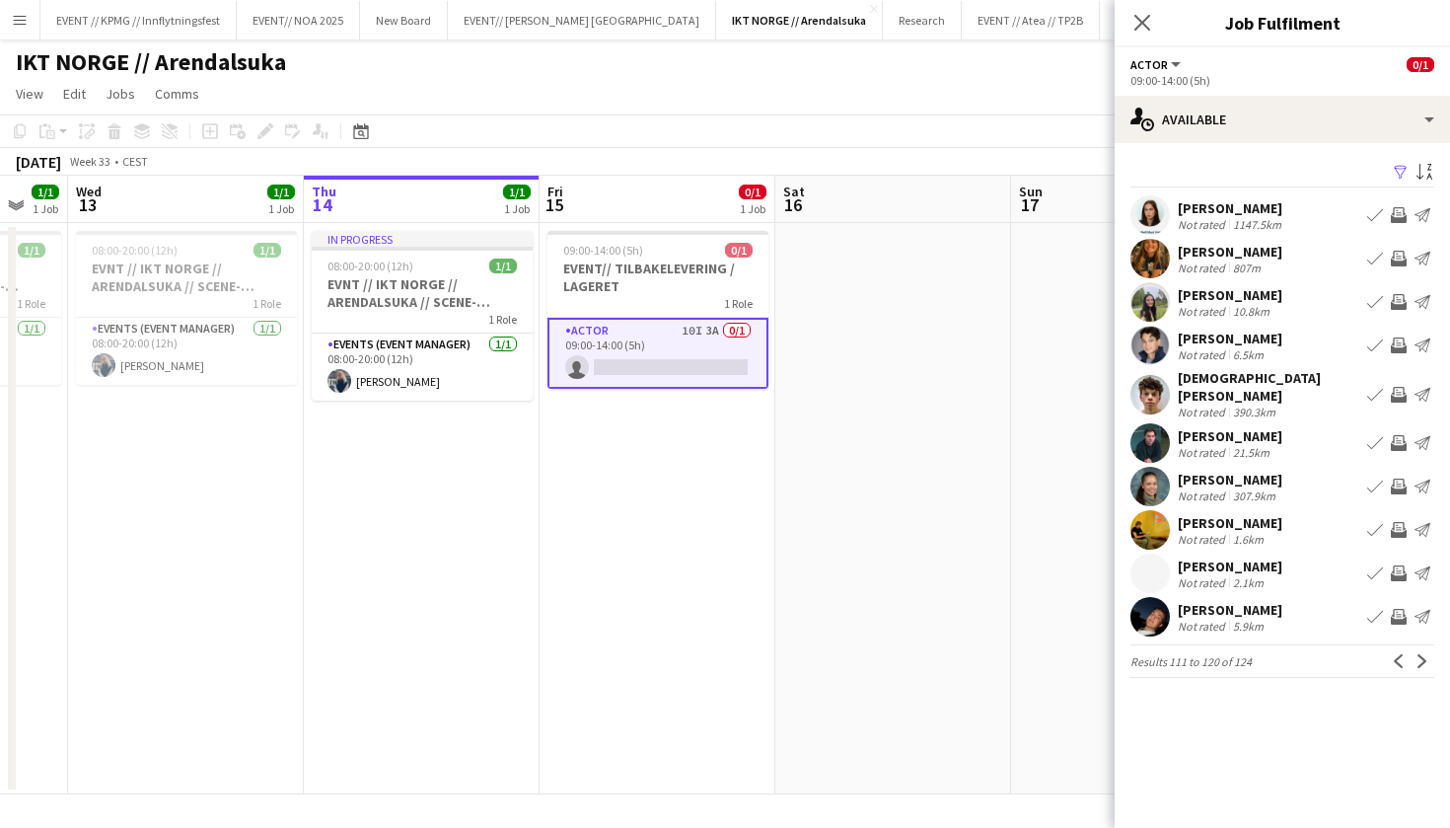
click at [1383, 647] on app-pager "Results 111 to 120 of 124 Previous Next" at bounding box center [1282, 661] width 304 height 34
click at [1383, 648] on app-pager "Results 111 to 120 of 124 Previous Next" at bounding box center [1282, 661] width 304 height 34
click at [1397, 654] on app-icon "Previous" at bounding box center [1399, 661] width 14 height 14
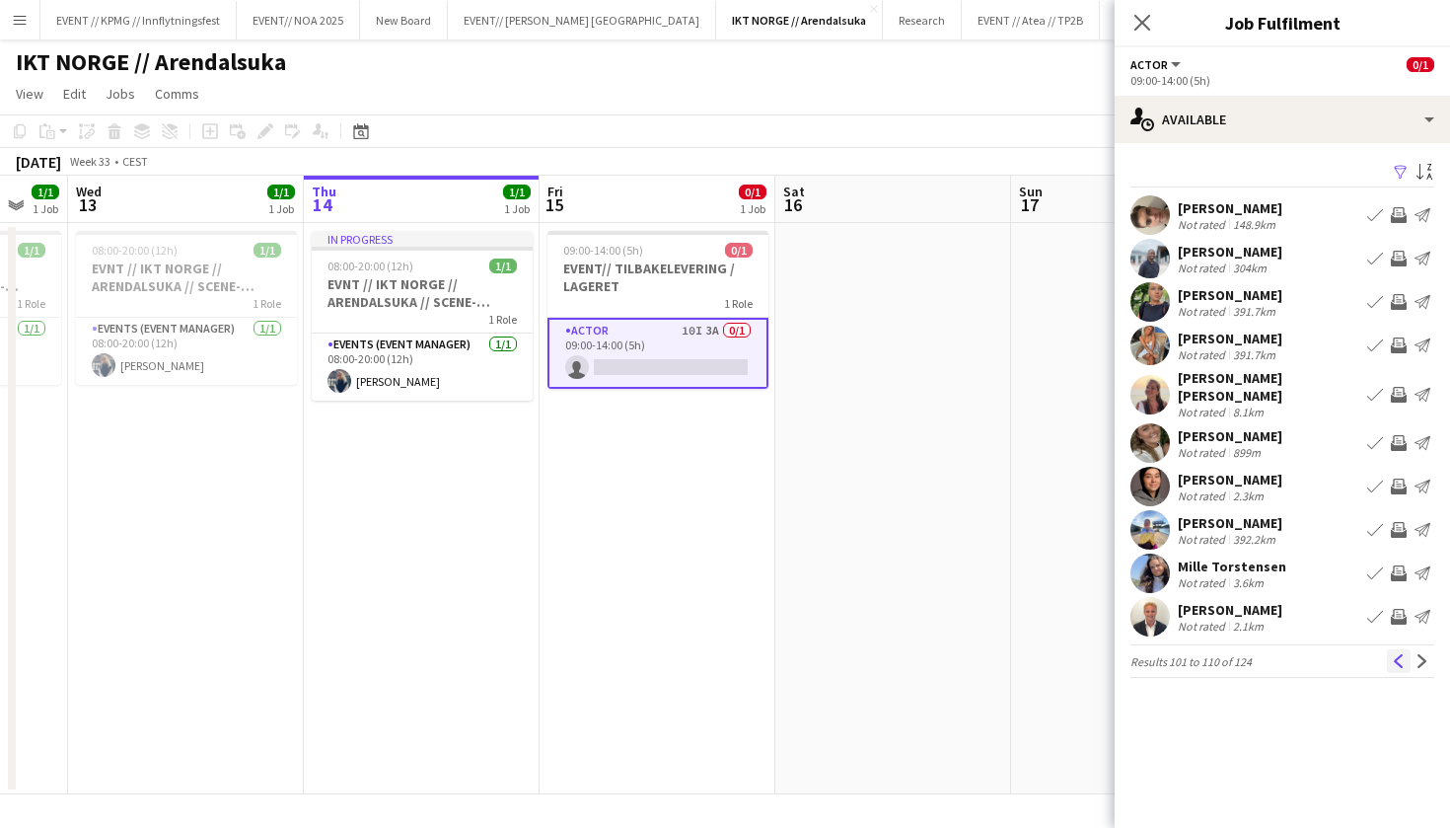
click at [1396, 654] on app-icon "Previous" at bounding box center [1399, 661] width 14 height 14
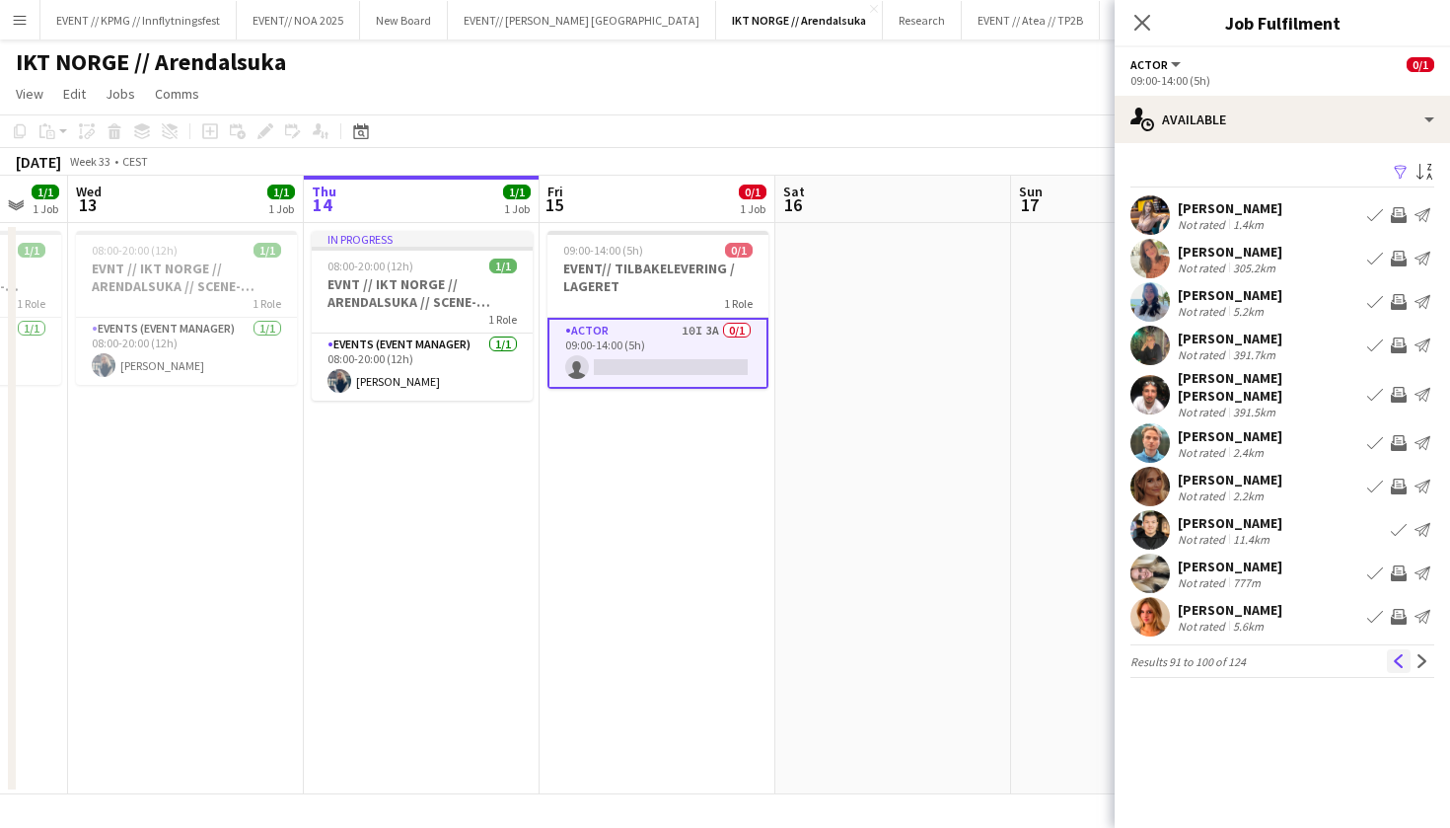
click at [1396, 654] on app-icon "Previous" at bounding box center [1399, 661] width 14 height 14
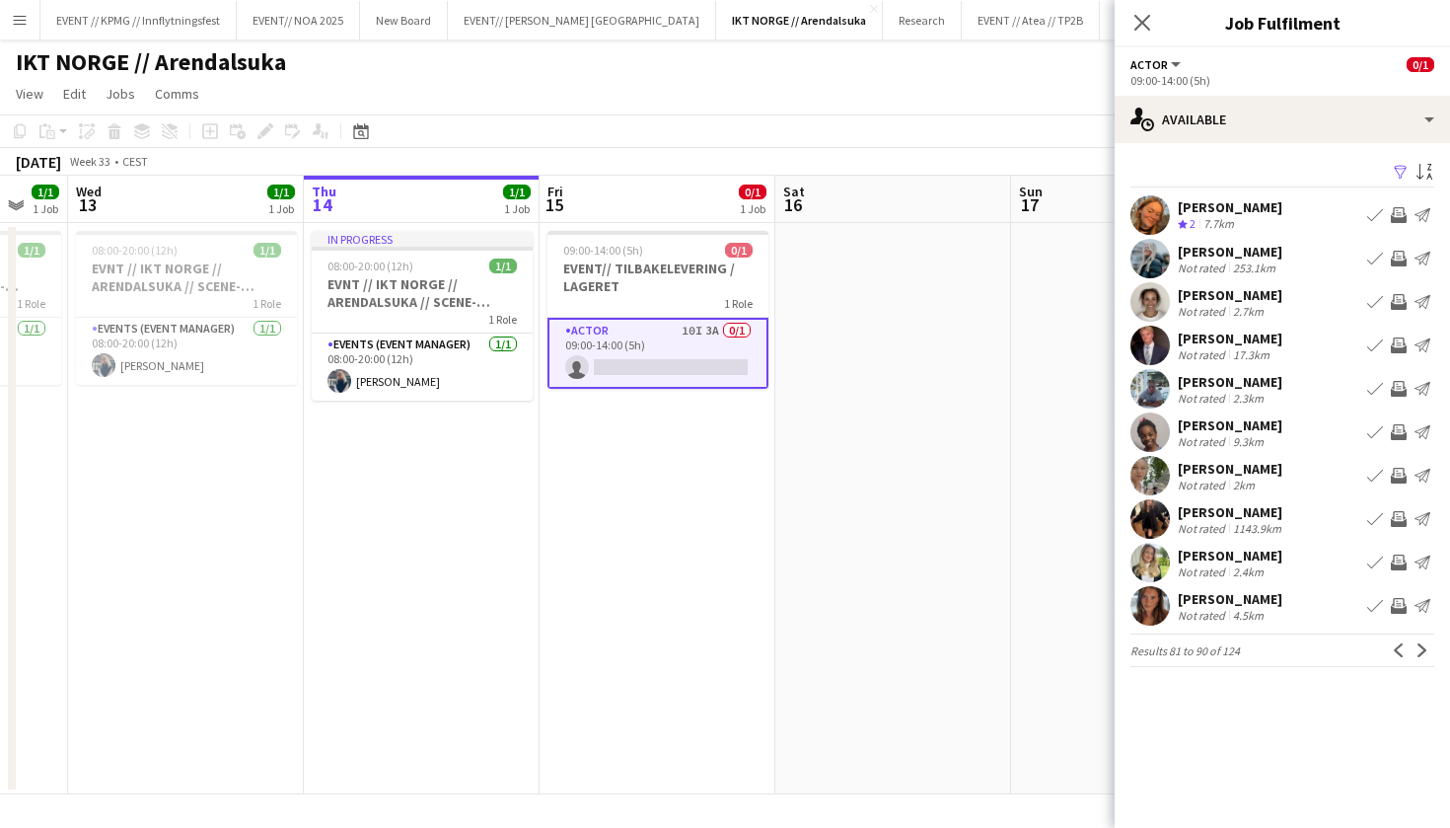
click at [1396, 648] on app-icon "Previous" at bounding box center [1399, 650] width 14 height 14
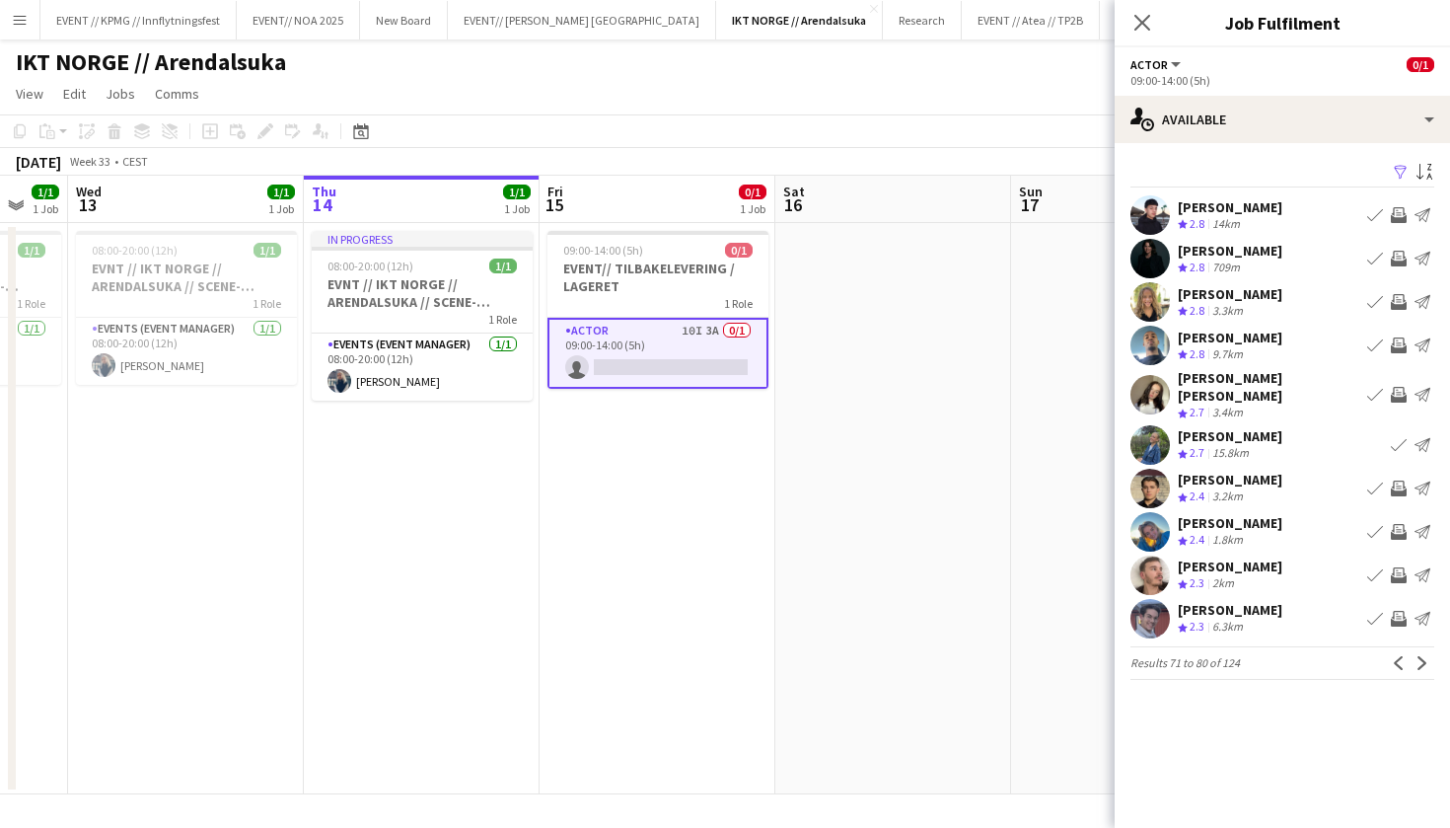
click at [1396, 656] on app-icon "Previous" at bounding box center [1399, 663] width 14 height 14
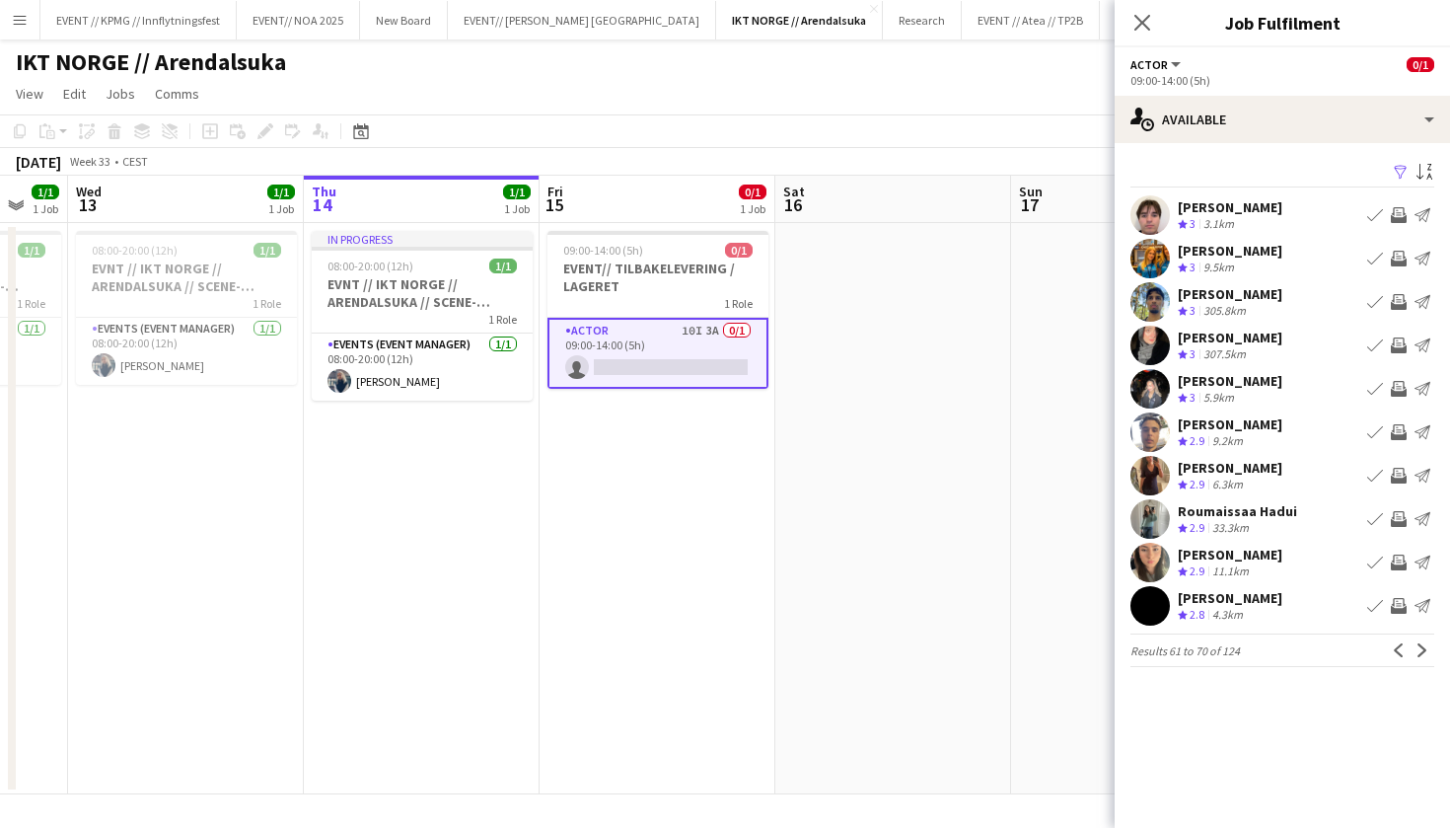
click at [1396, 648] on app-icon "Previous" at bounding box center [1399, 650] width 14 height 14
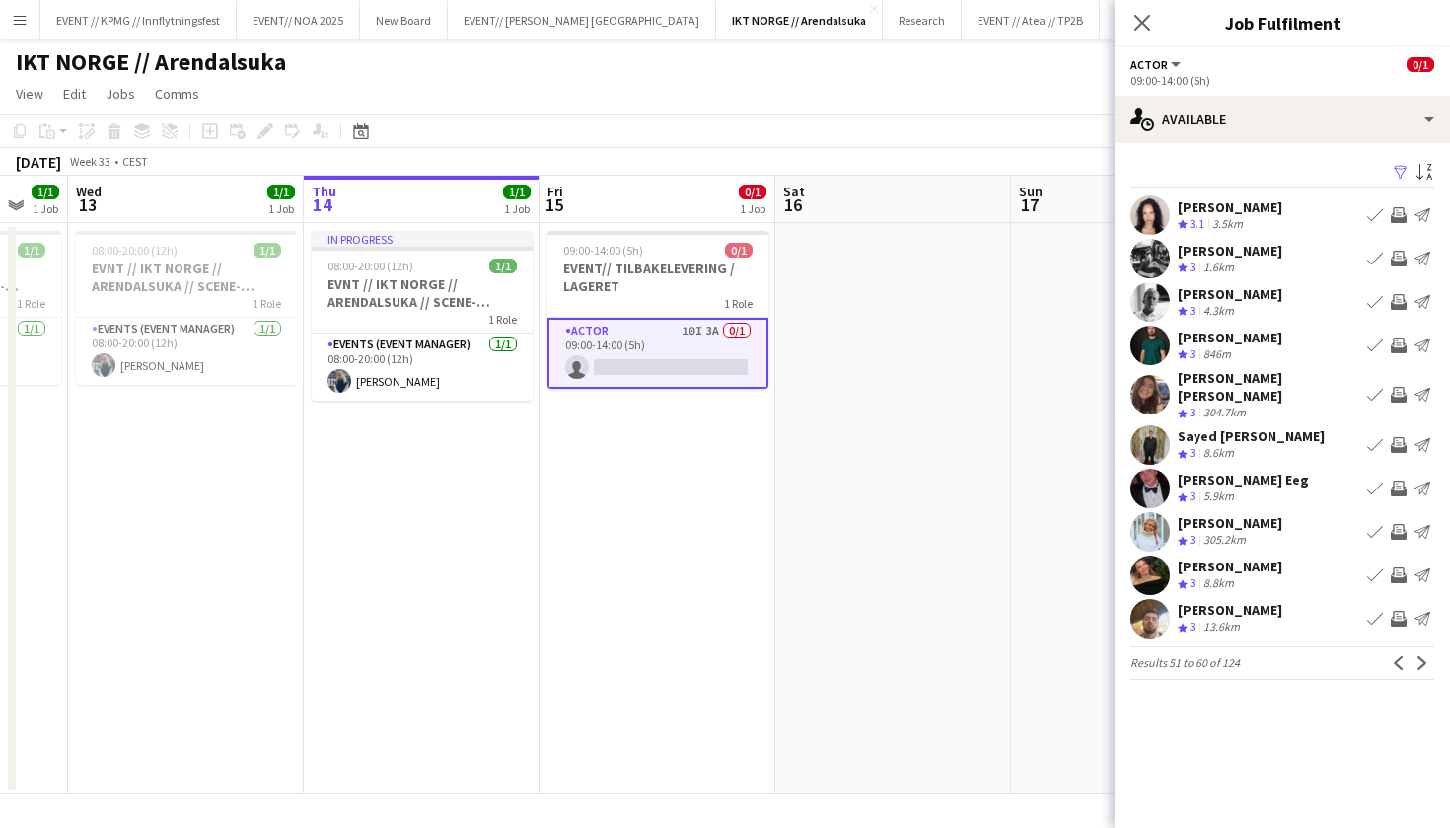
click at [1396, 656] on app-icon "Previous" at bounding box center [1399, 663] width 14 height 14
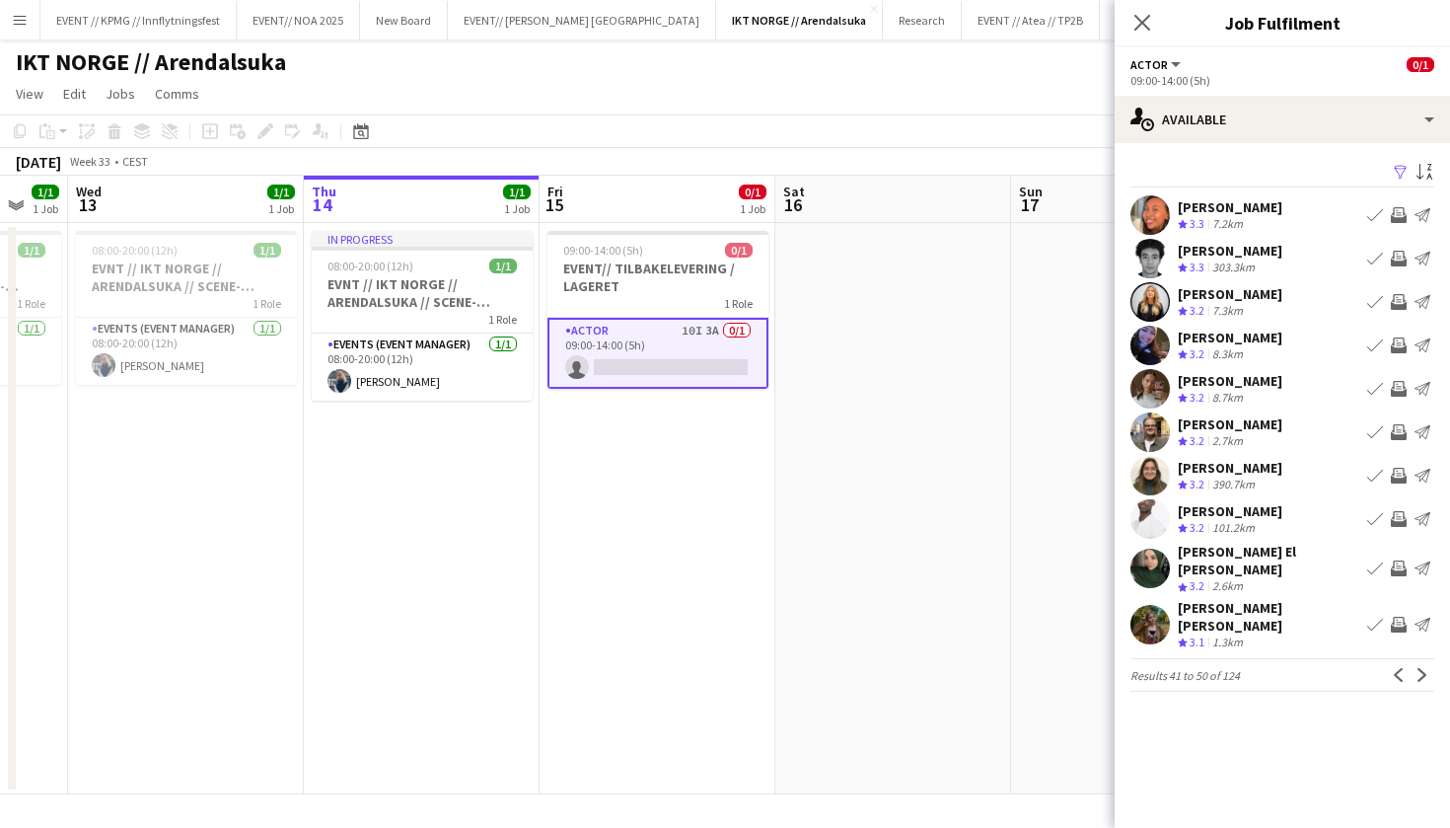
click at [1396, 668] on app-icon "Previous" at bounding box center [1399, 675] width 14 height 14
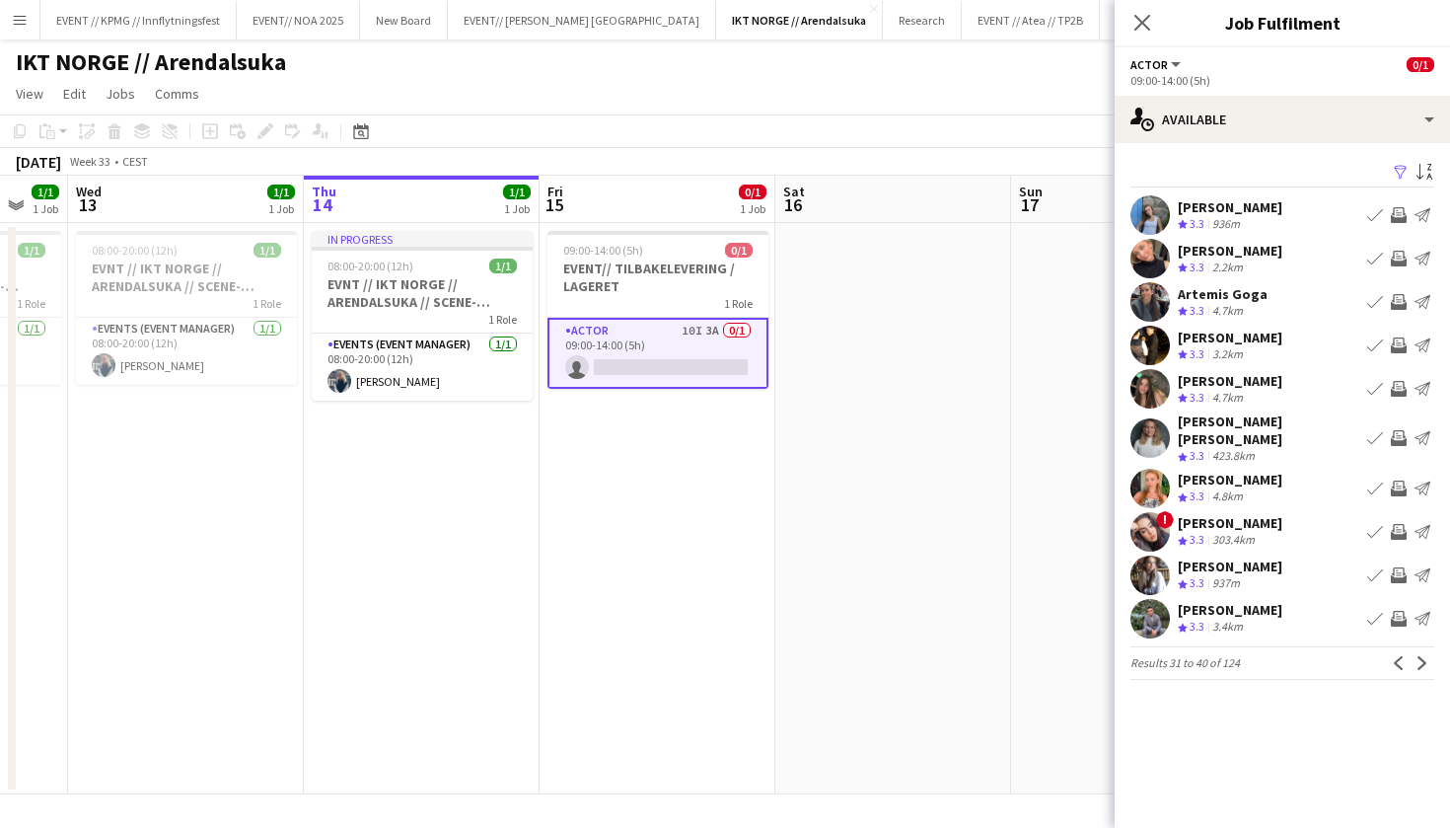
click at [1396, 656] on app-icon "Previous" at bounding box center [1399, 663] width 14 height 14
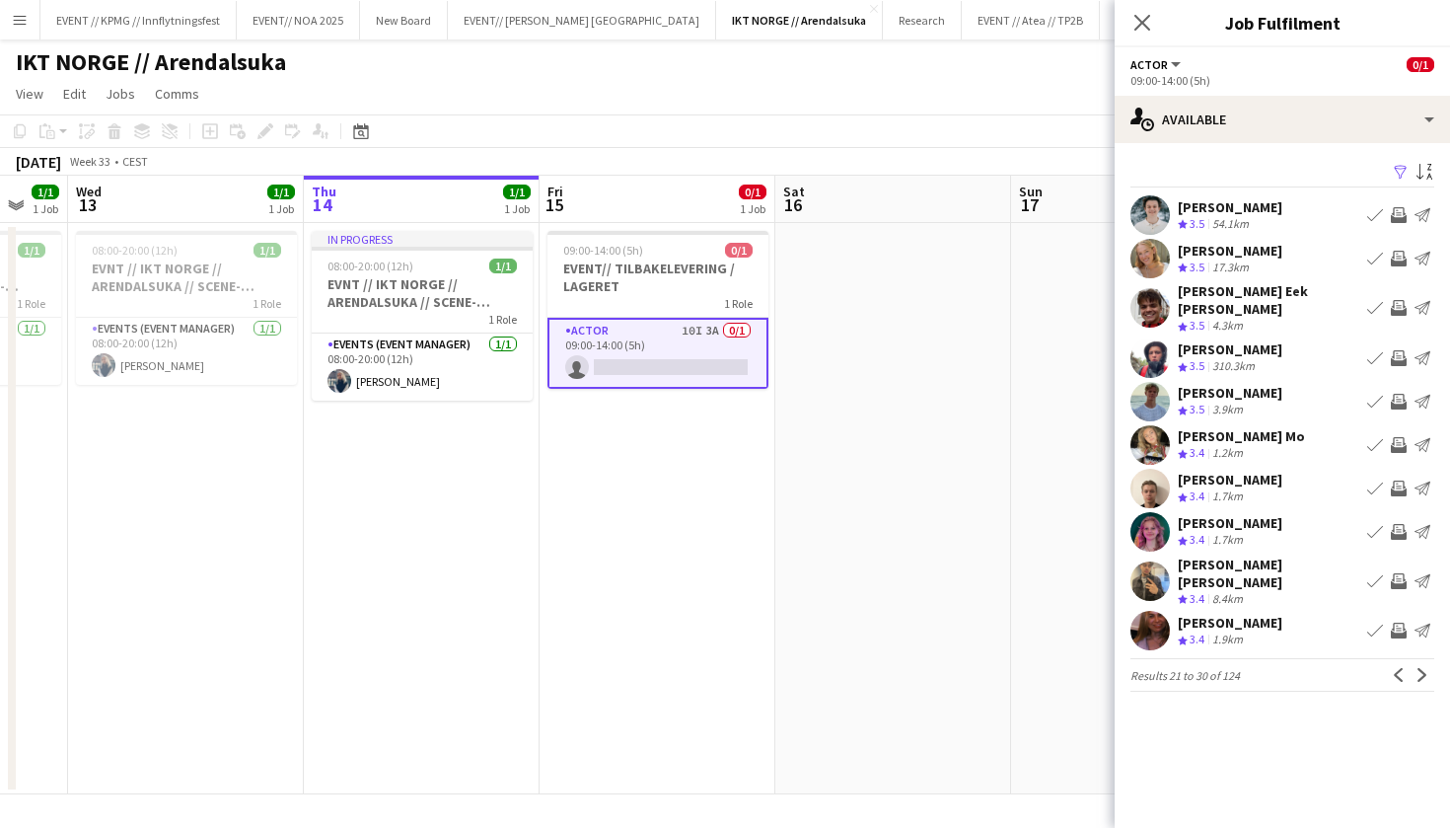
click at [1396, 668] on app-icon "Previous" at bounding box center [1399, 675] width 14 height 14
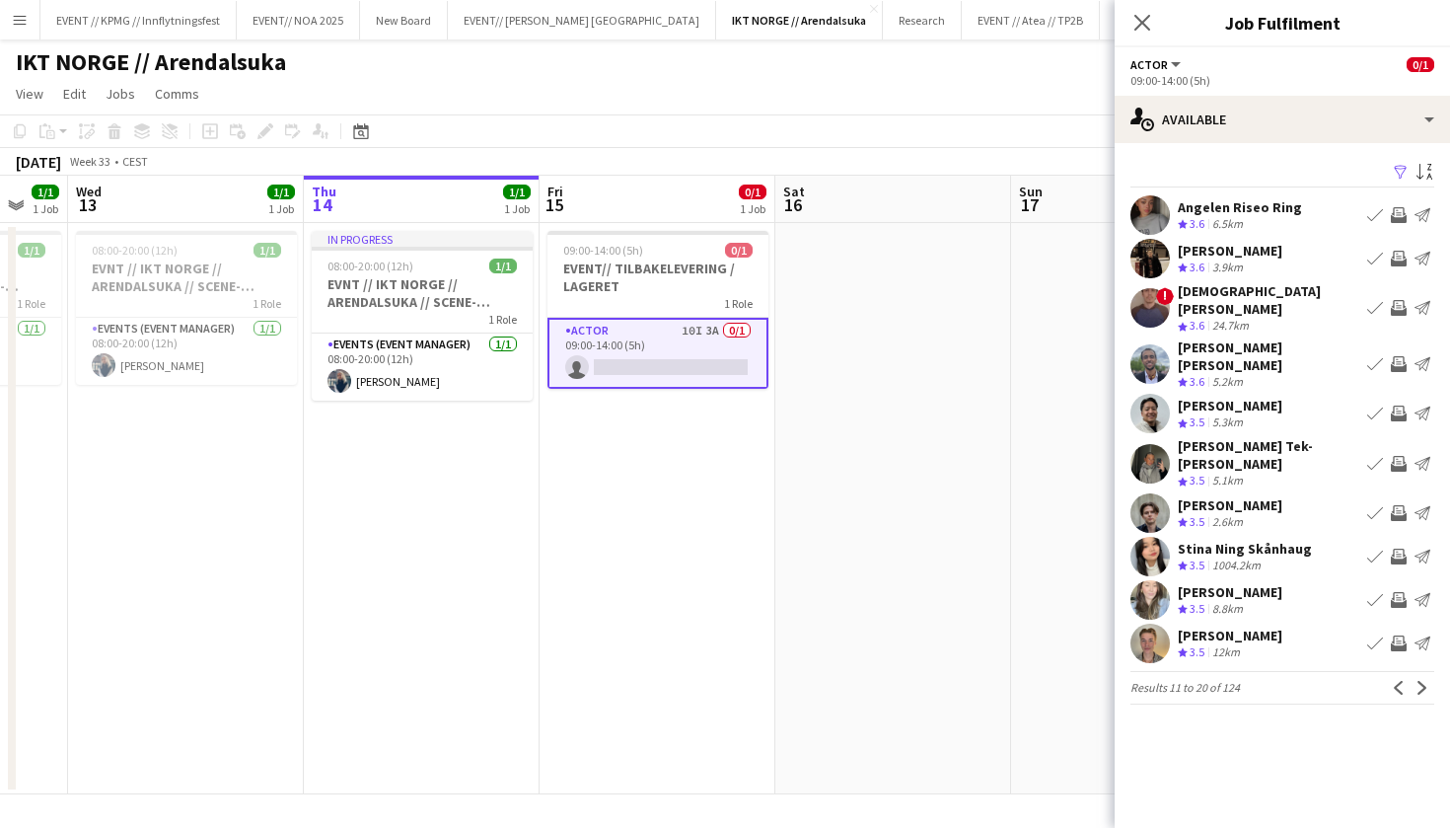
click at [1396, 681] on app-icon "Previous" at bounding box center [1399, 688] width 14 height 14
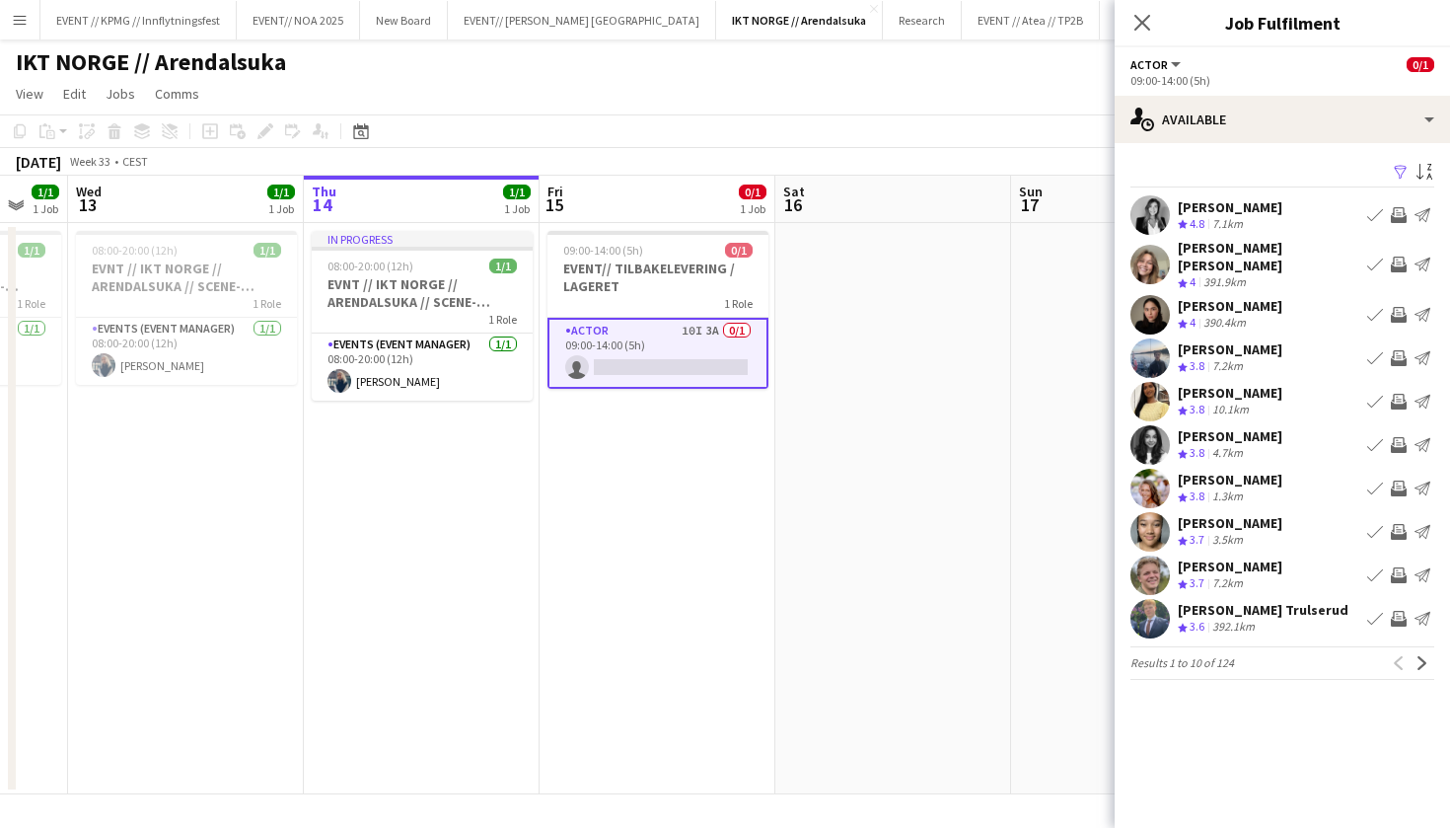
click at [1396, 651] on div "Previous Next" at bounding box center [1410, 663] width 47 height 24
click at [713, 391] on app-date-cell "09:00-14:00 (5h) 0/1 EVENT// TILBAKELEVERING / LAGERET 1 Role Actor 10I 3A 0/1 …" at bounding box center [658, 508] width 236 height 571
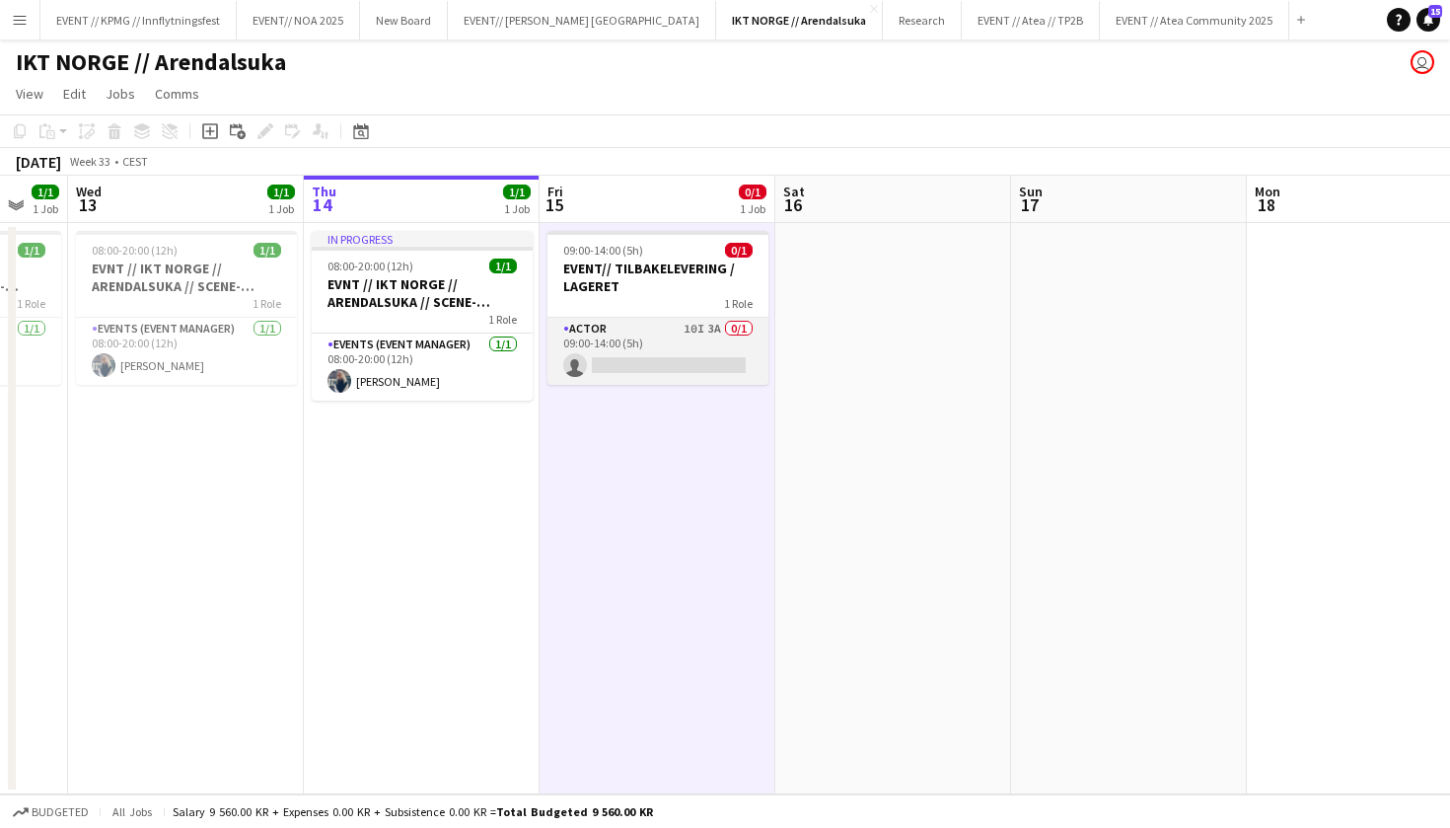
click at [721, 375] on app-card-role "Actor 10I 3A 0/1 09:00-14:00 (5h) single-neutral-actions" at bounding box center [657, 351] width 221 height 67
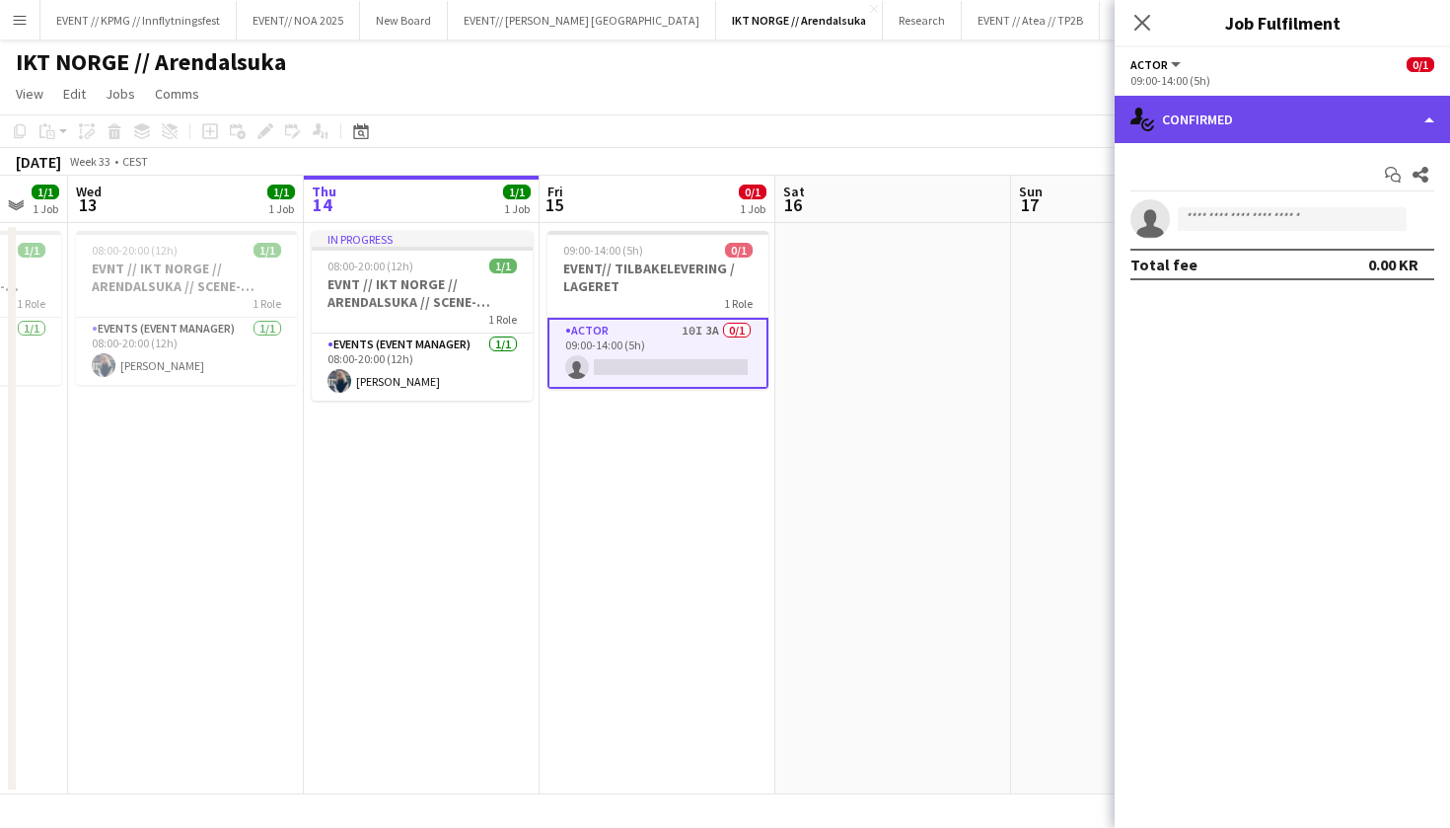
click at [1223, 134] on div "single-neutral-actions-check-2 Confirmed" at bounding box center [1282, 119] width 335 height 47
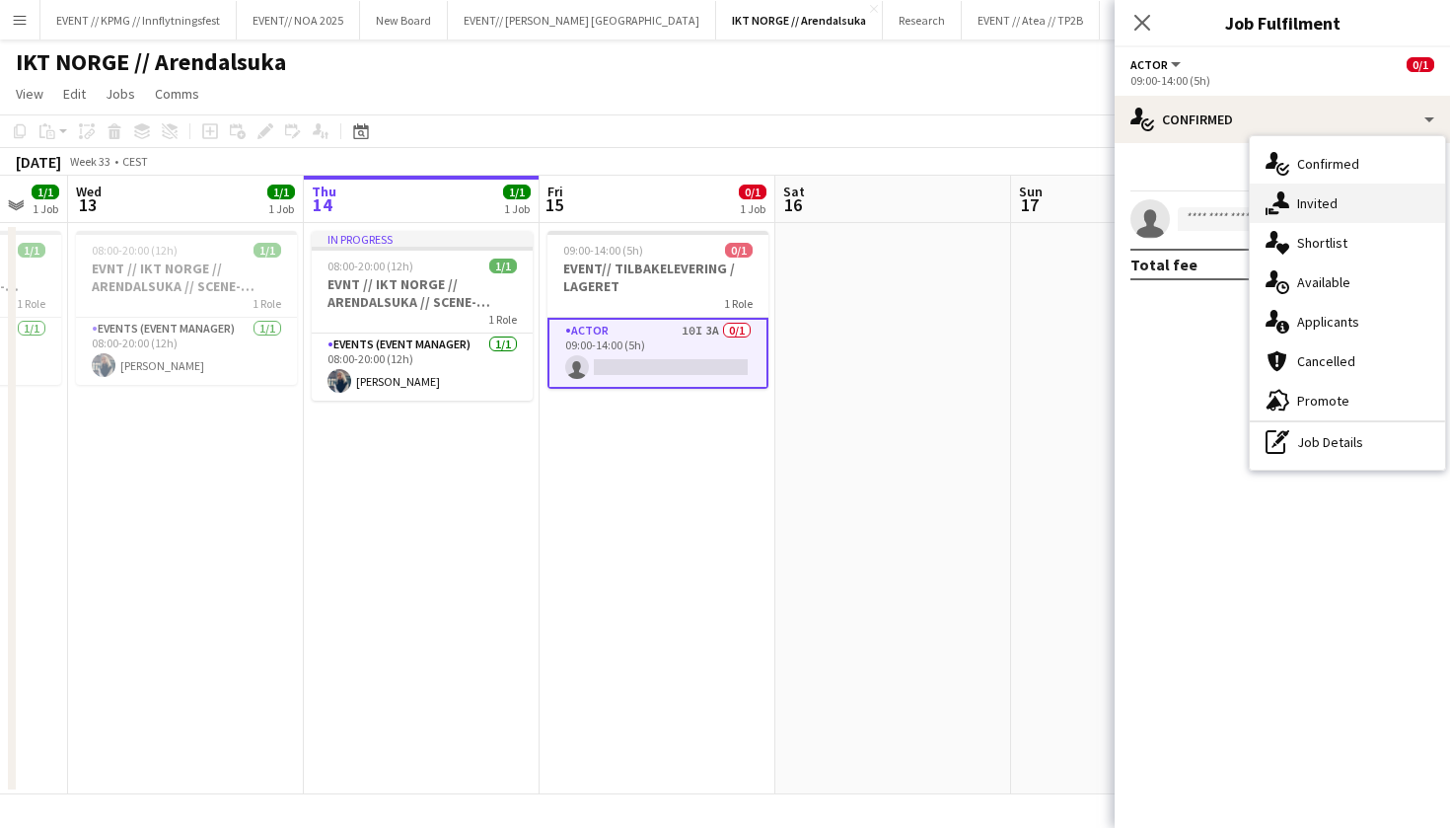
click at [1287, 200] on icon "single-neutral-actions-share-1" at bounding box center [1278, 203] width 24 height 24
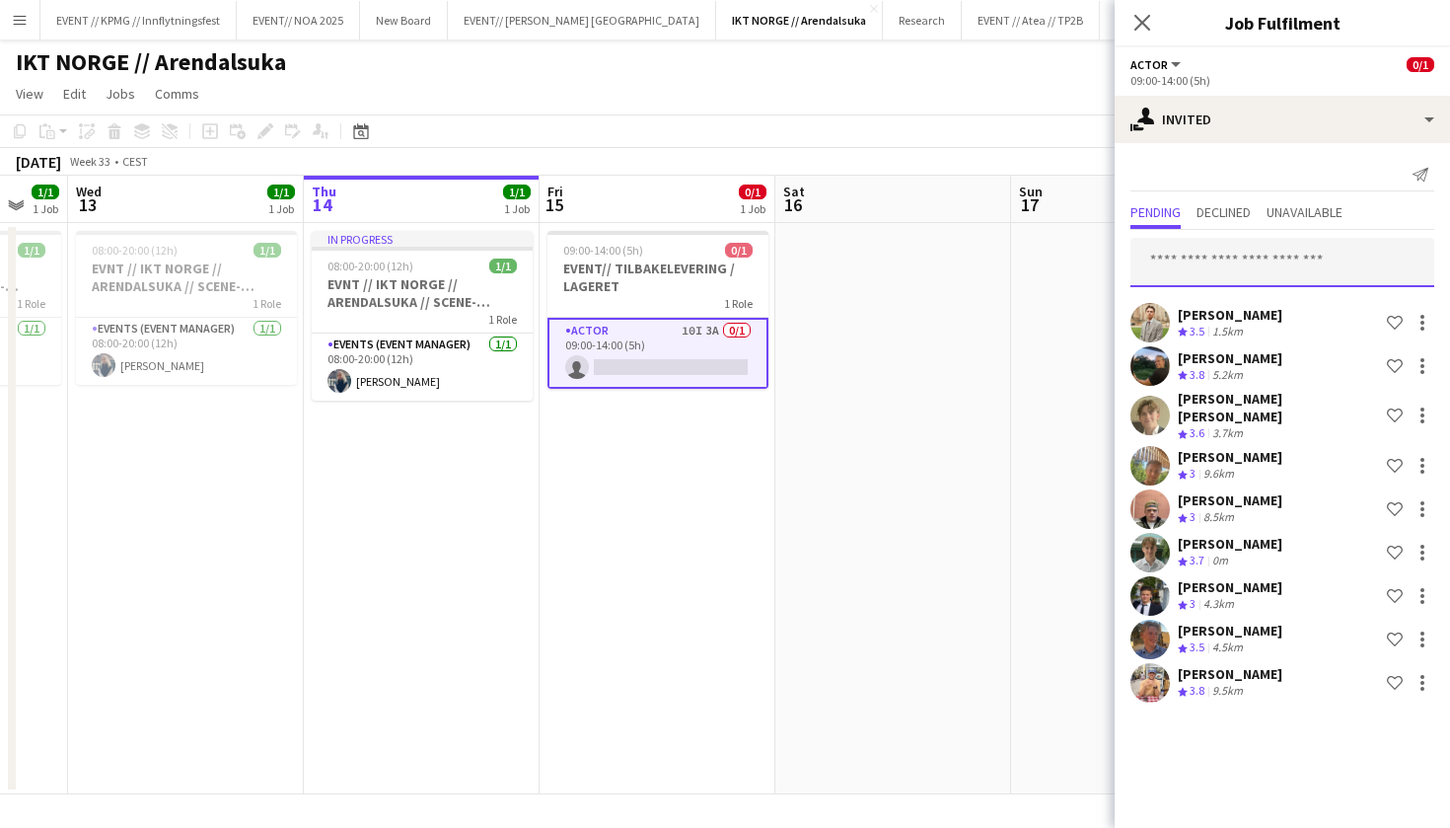
click at [1212, 259] on input "text" at bounding box center [1282, 262] width 304 height 49
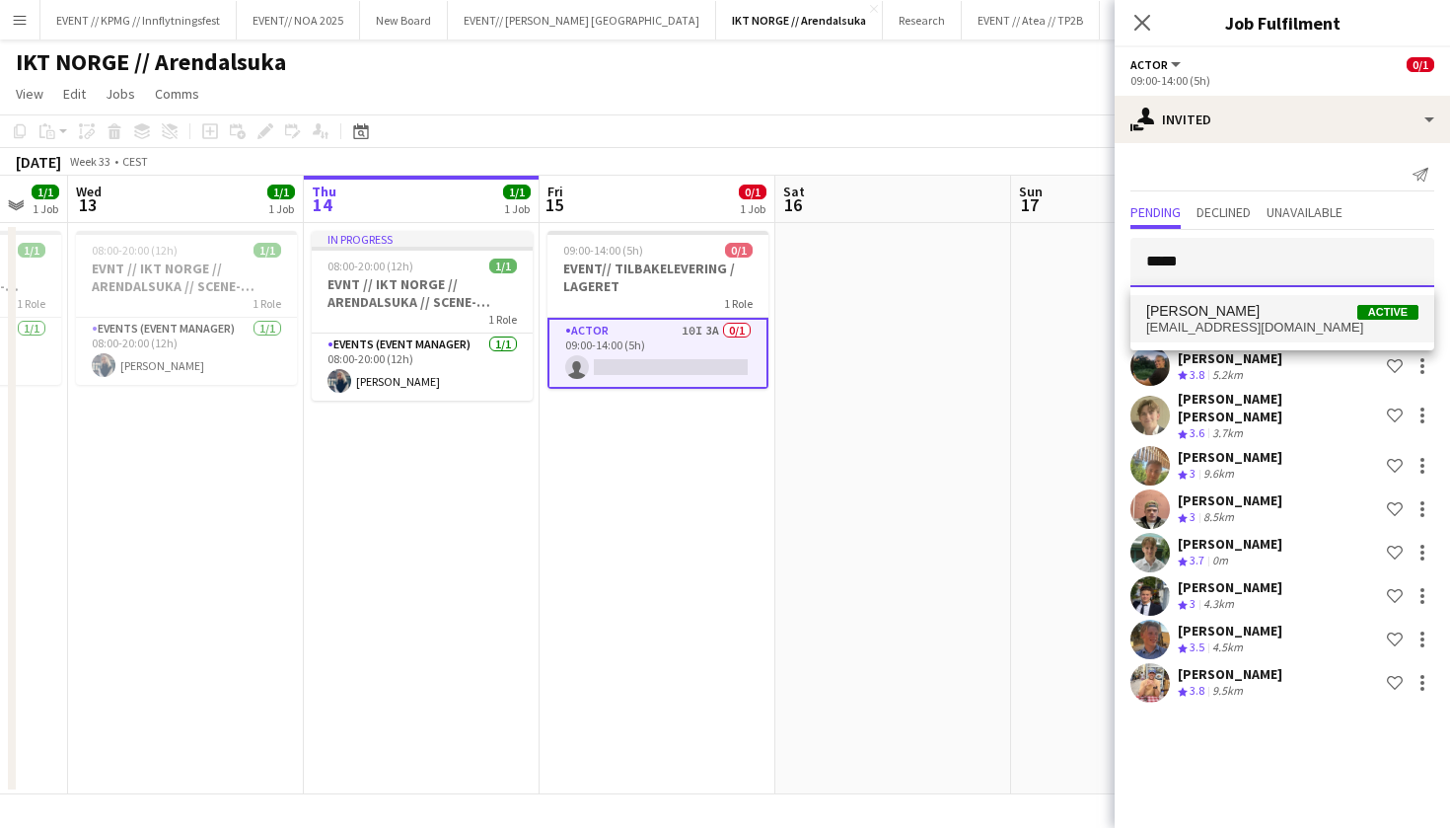
type input "*****"
click at [1240, 305] on span "[PERSON_NAME] Active" at bounding box center [1282, 311] width 272 height 17
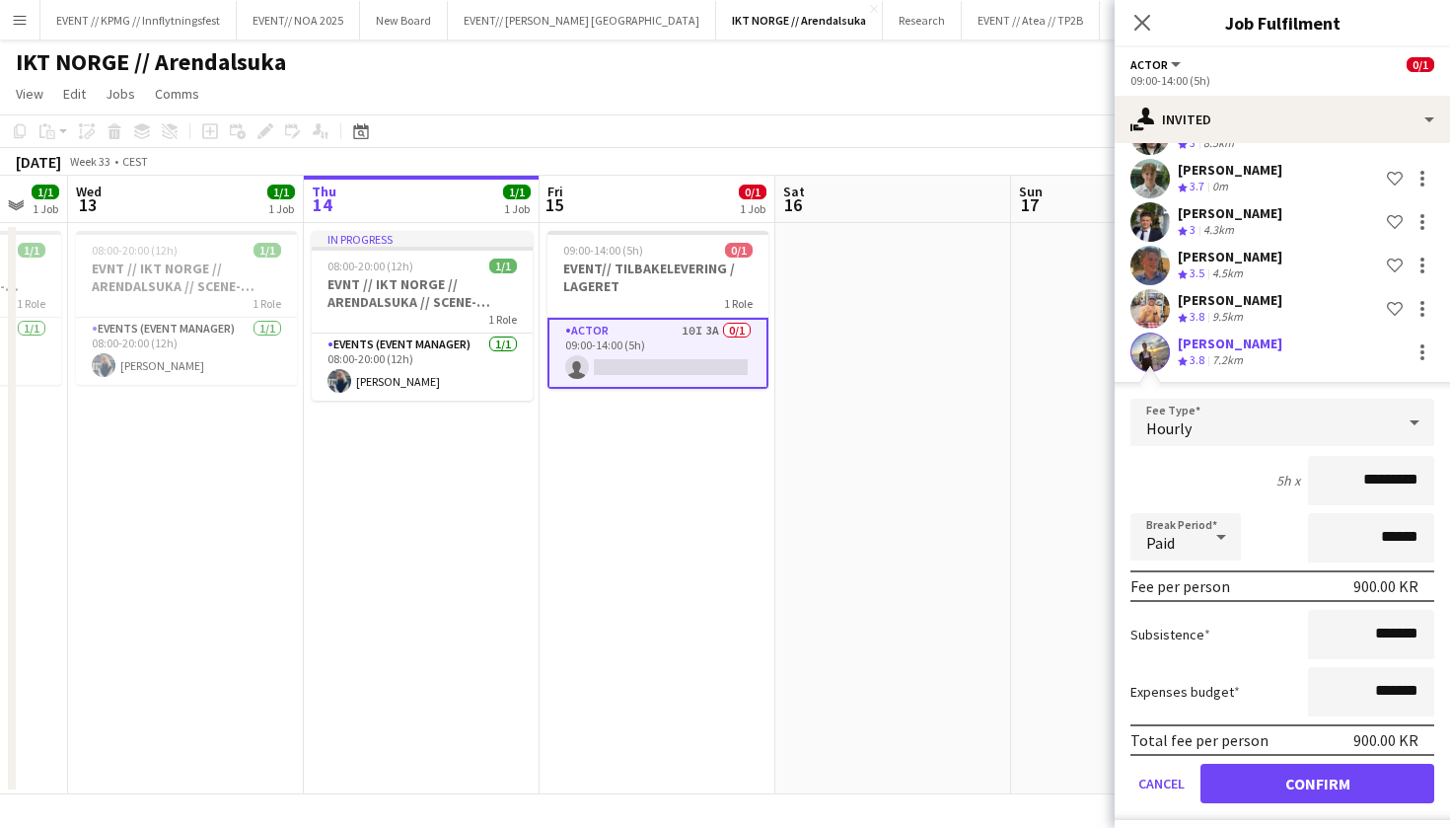
scroll to position [373, 0]
click at [1283, 789] on button "Confirm" at bounding box center [1318, 783] width 234 height 39
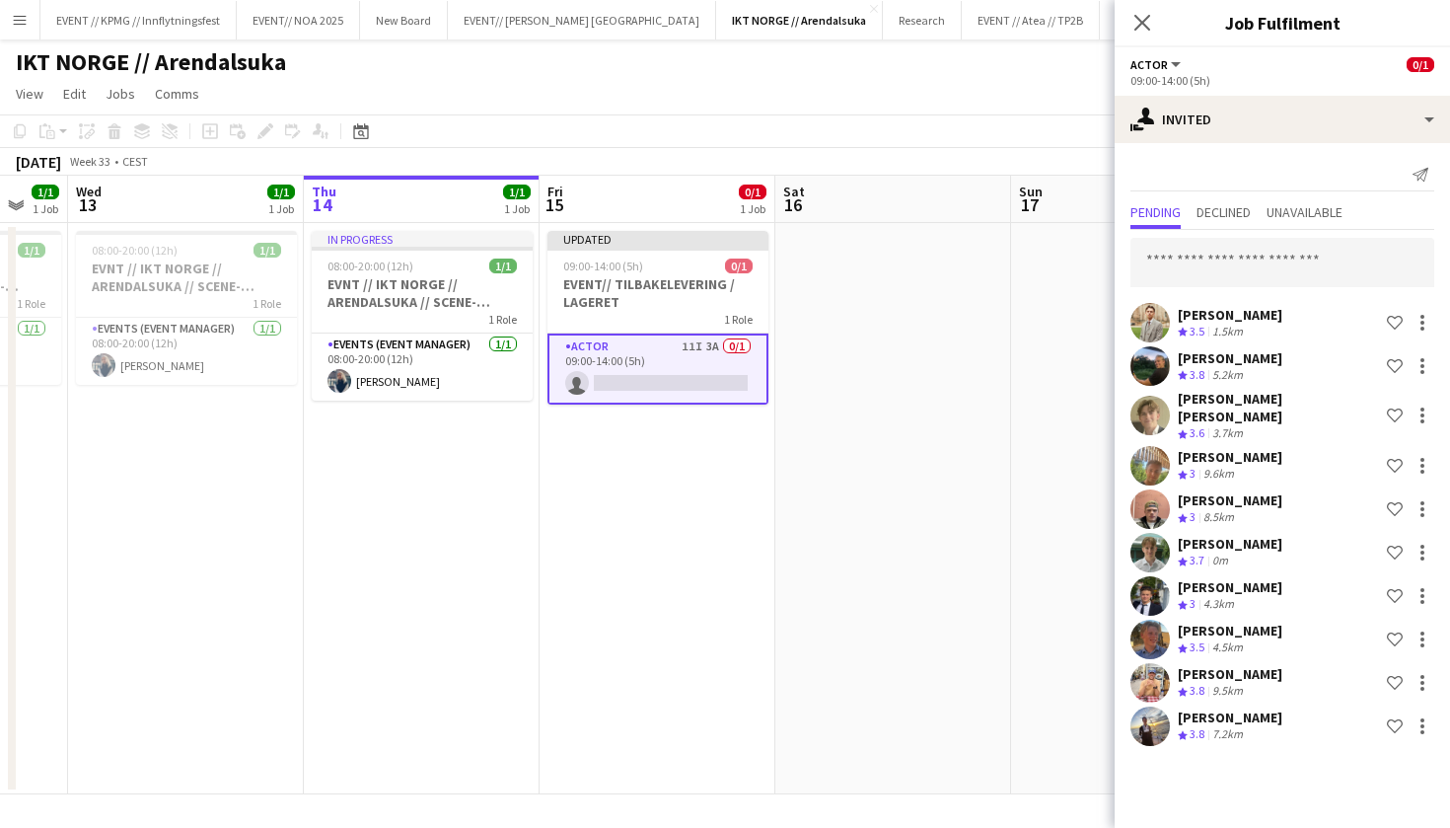
scroll to position [0, 0]
click at [1208, 272] on input "text" at bounding box center [1282, 262] width 304 height 49
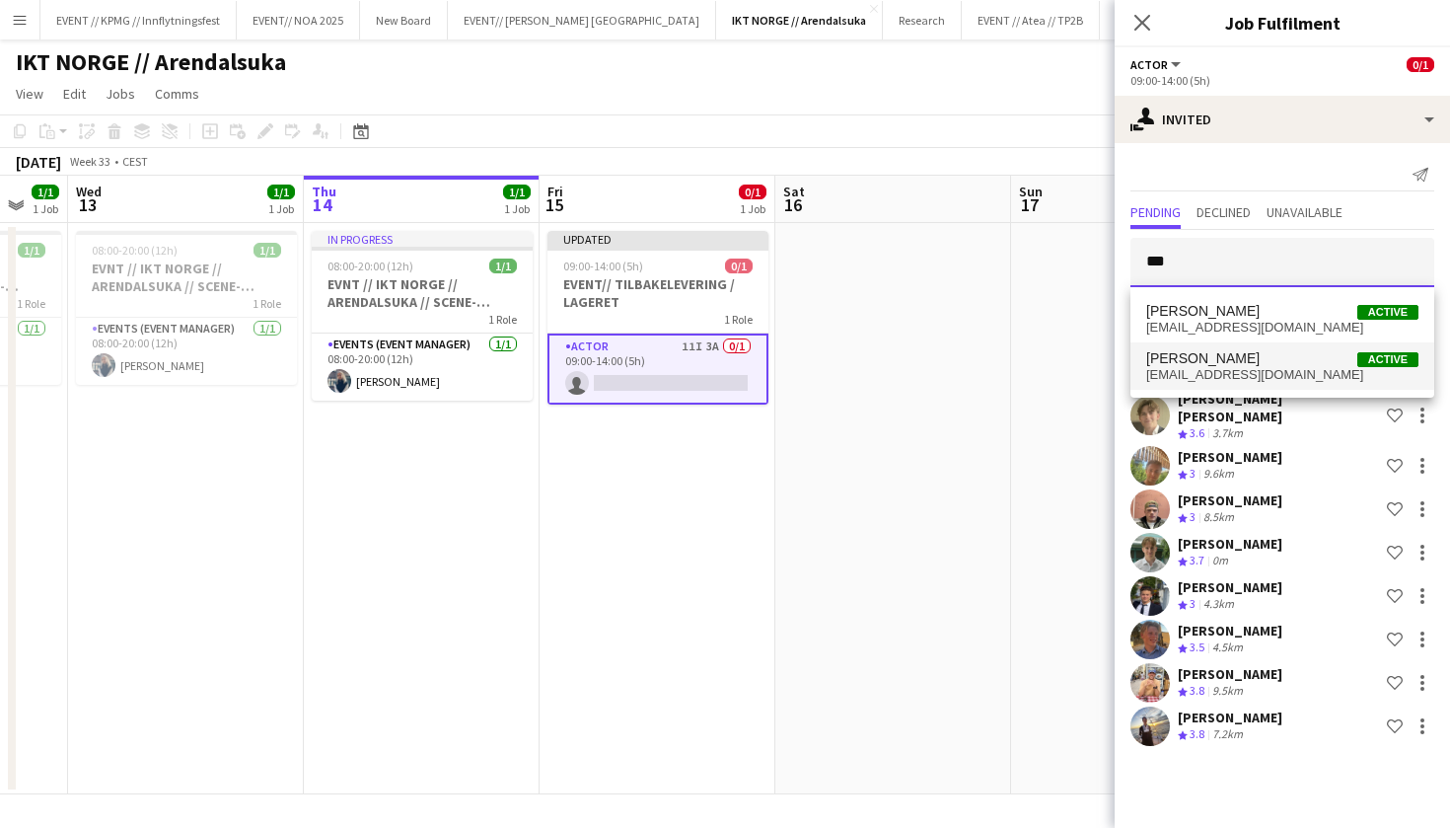
type input "***"
click at [1244, 369] on span "[EMAIL_ADDRESS][DOMAIN_NAME]" at bounding box center [1282, 375] width 272 height 16
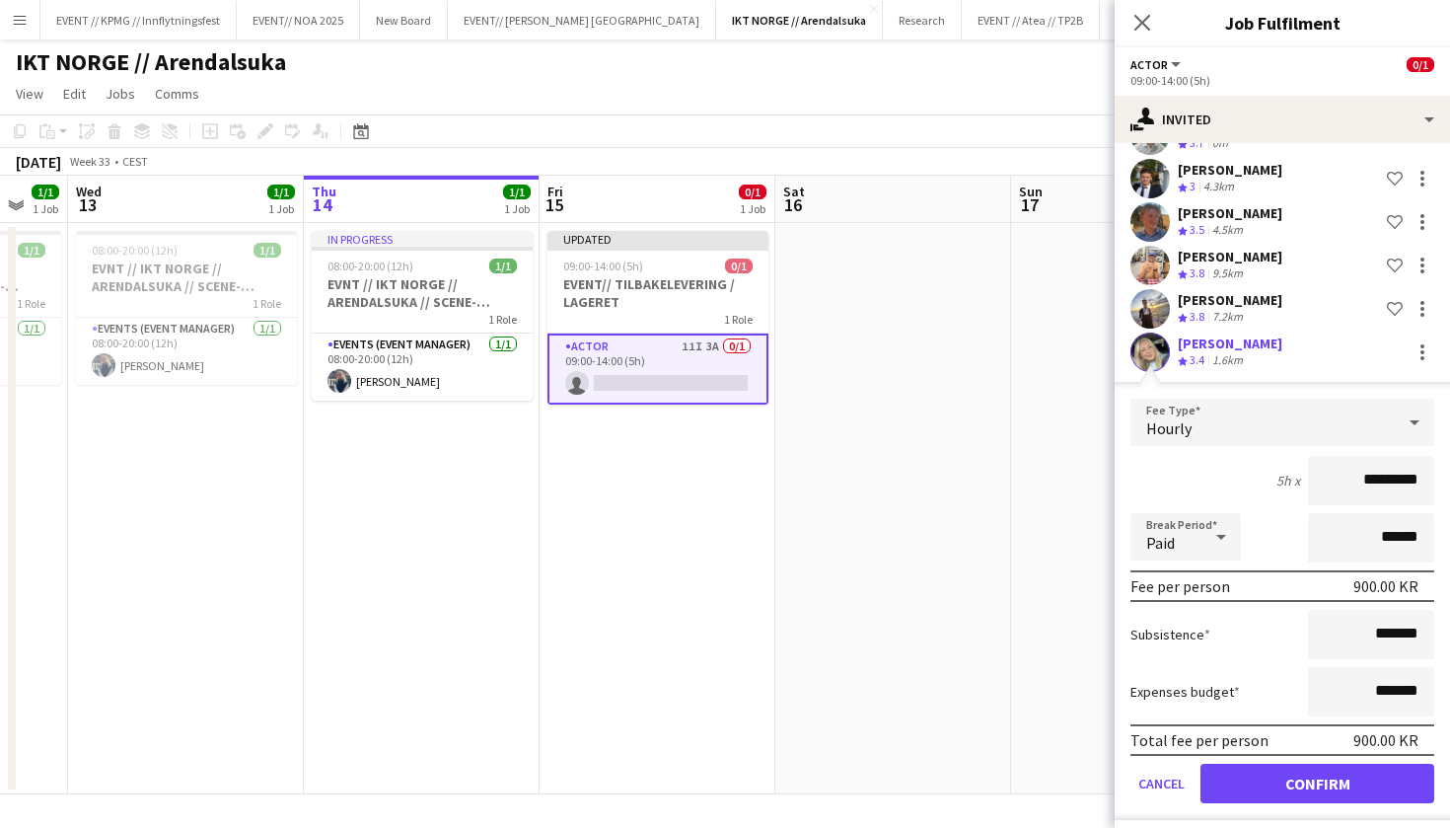
scroll to position [416, 0]
click at [1297, 769] on button "Confirm" at bounding box center [1318, 783] width 234 height 39
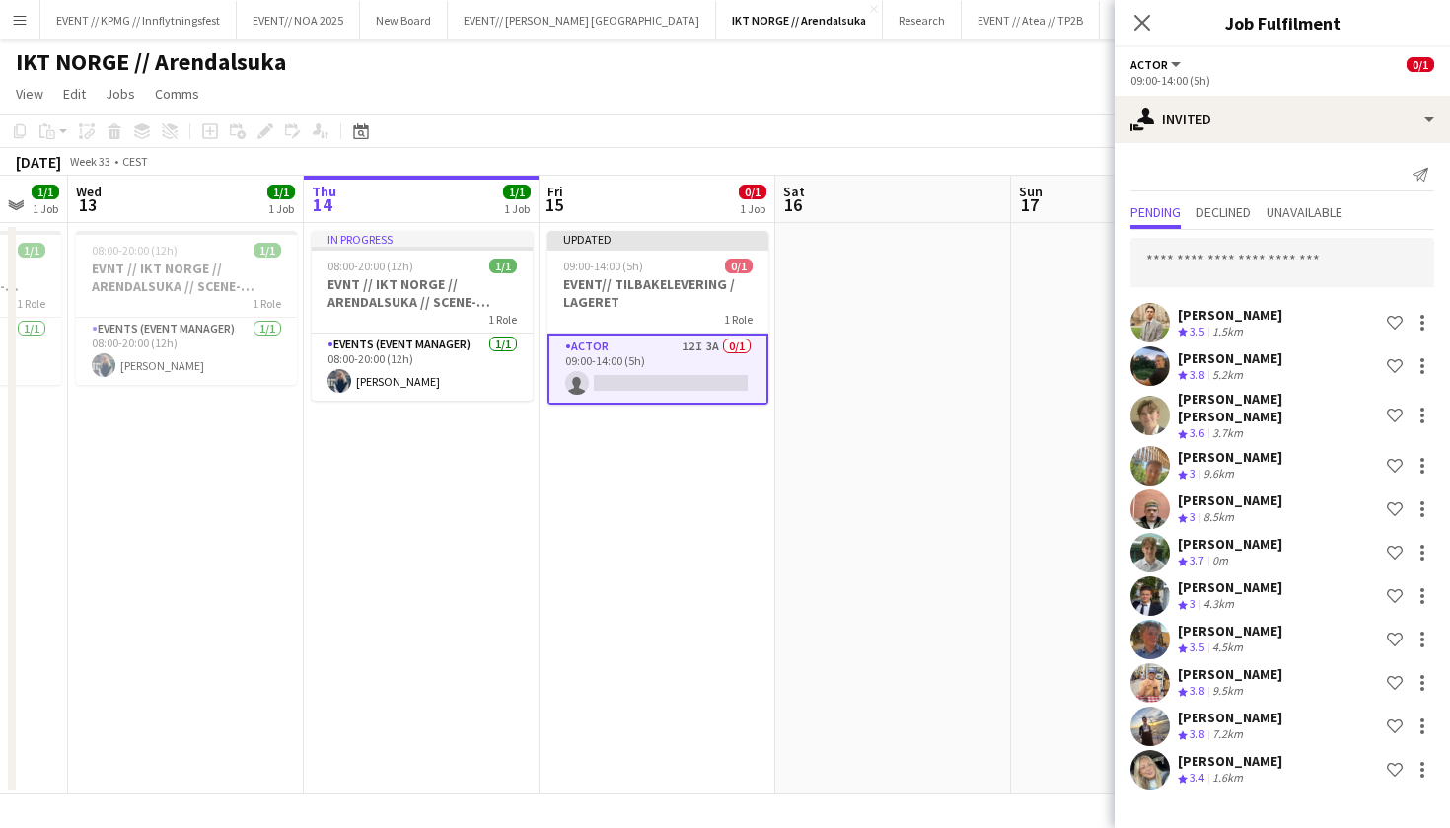
scroll to position [0, 0]
click at [1007, 474] on app-date-cell at bounding box center [893, 508] width 236 height 571
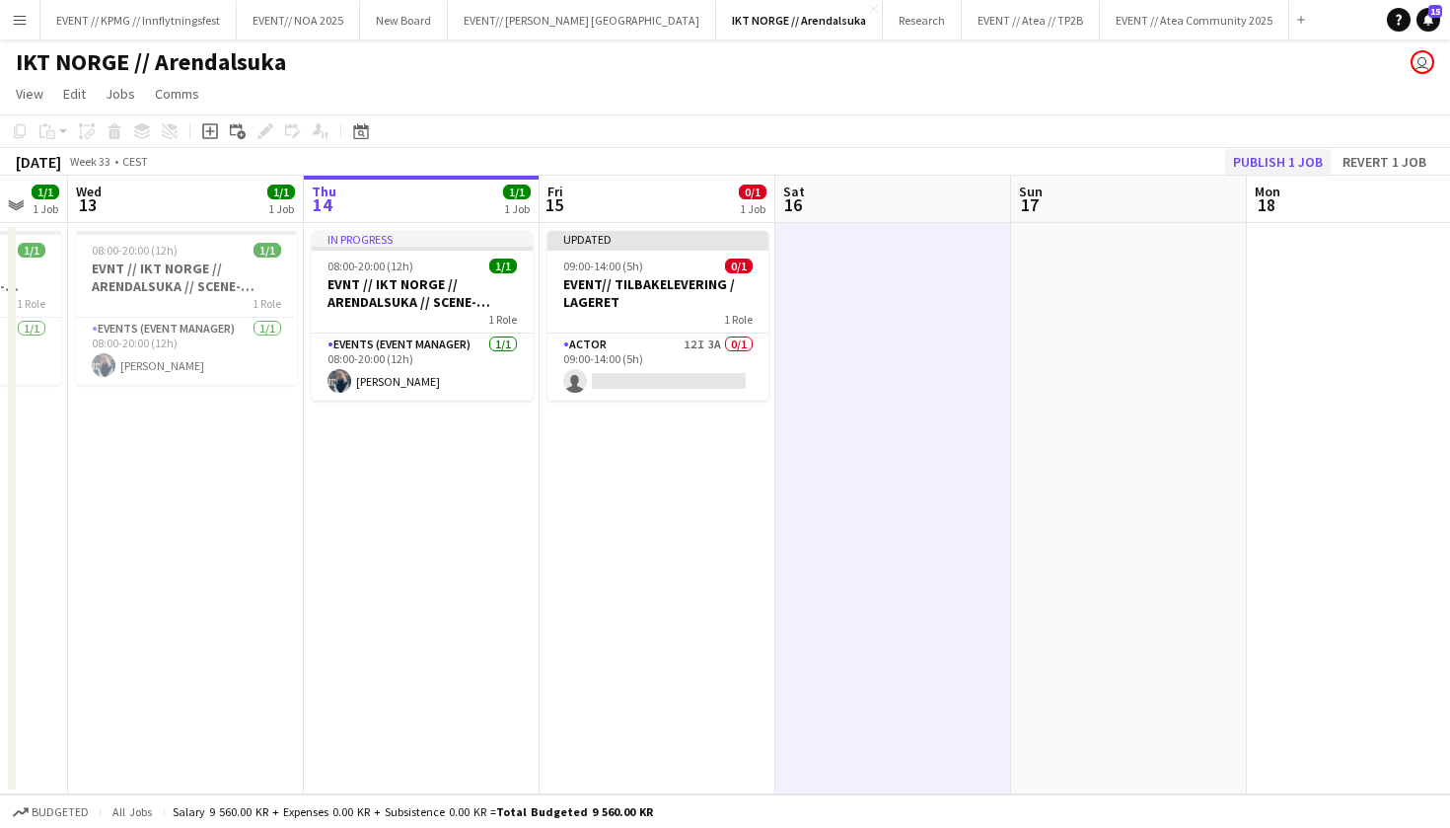
click at [1318, 168] on button "Publish 1 job" at bounding box center [1278, 162] width 106 height 26
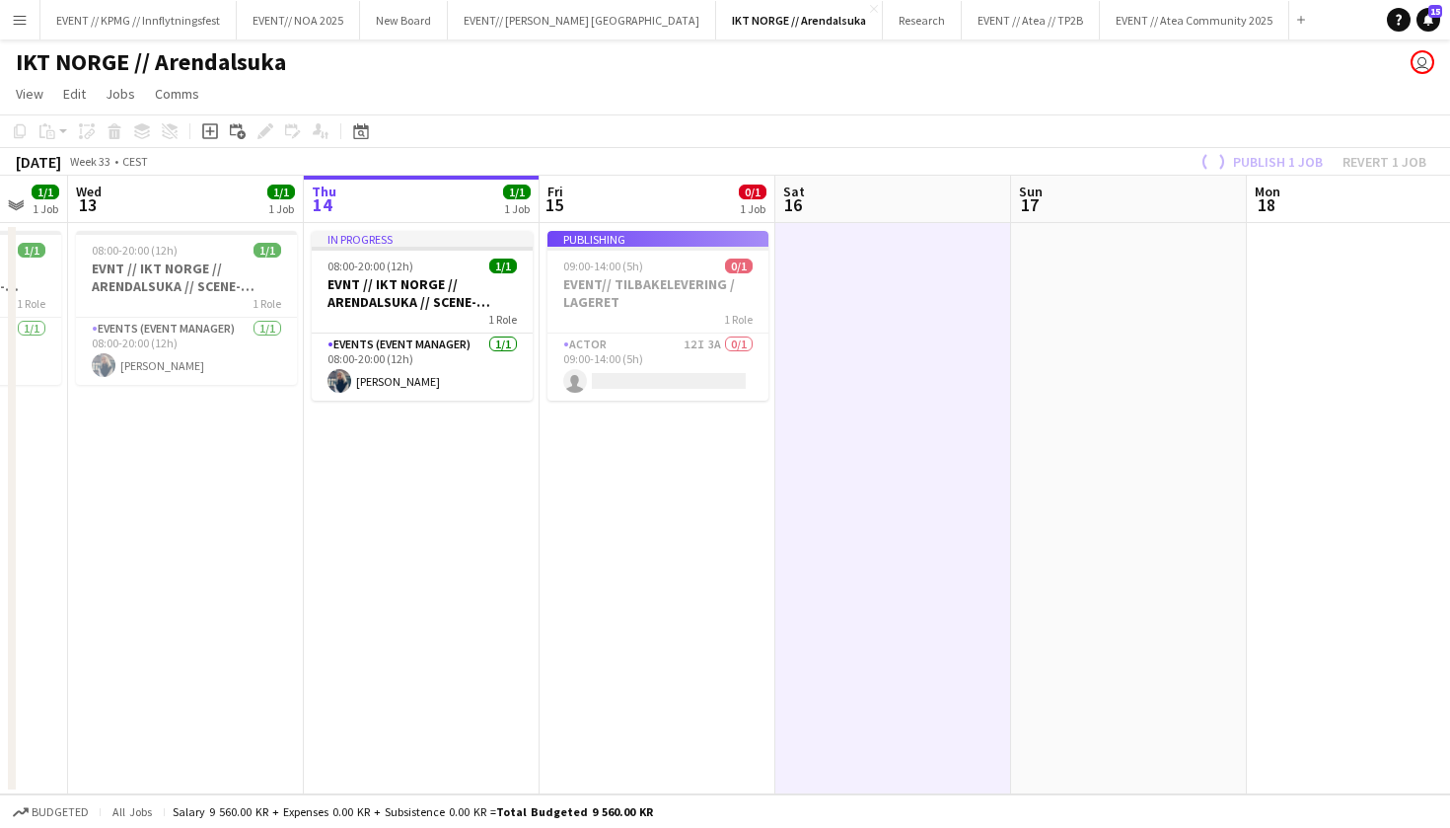
click at [711, 345] on app-job-card "Publishing 09:00-14:00 (5h) 0/1 EVENT// TILBAKELEVERING / LAGERET 1 Role Actor …" at bounding box center [657, 316] width 221 height 170
